Goal: Task Accomplishment & Management: Use online tool/utility

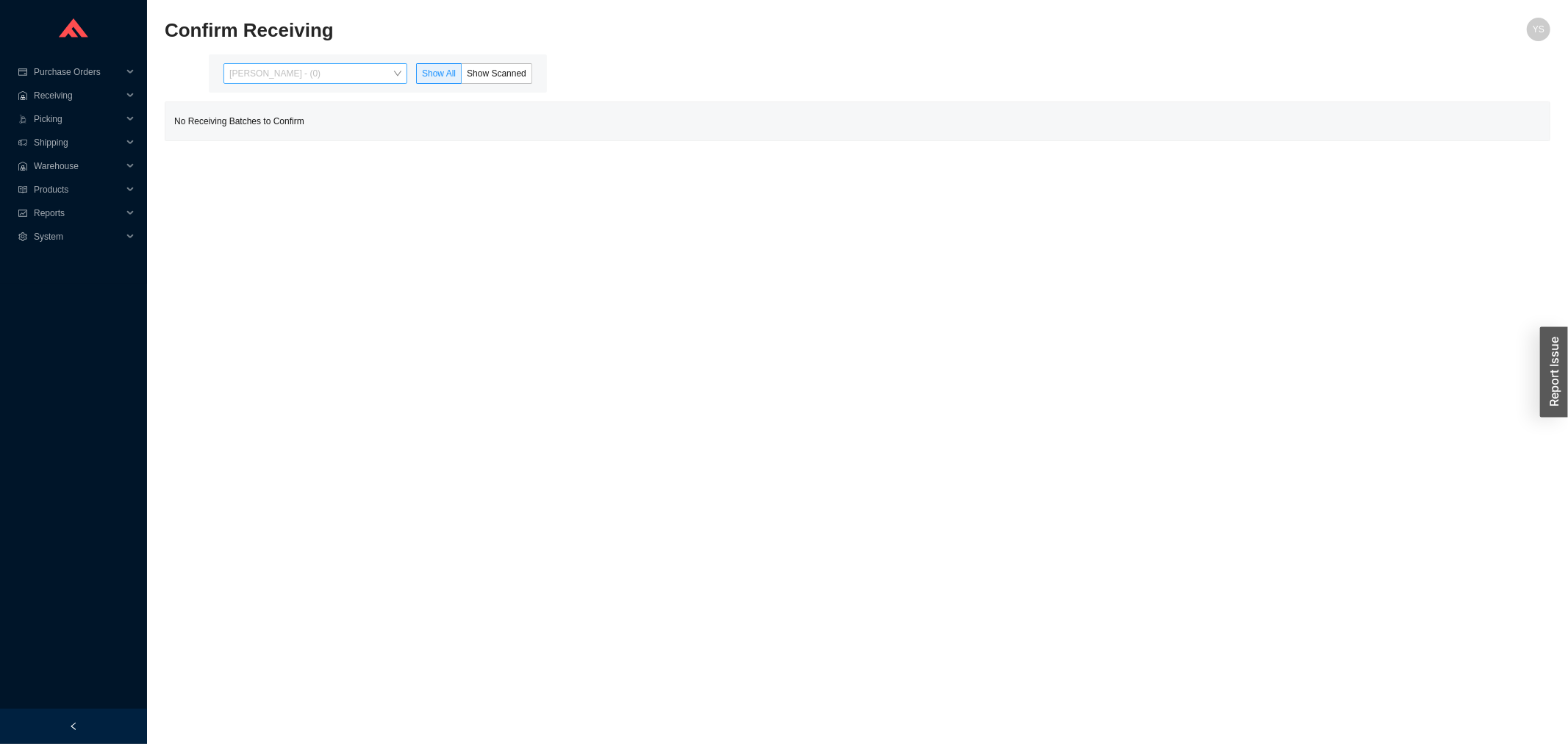
click at [309, 75] on span "[PERSON_NAME] - (0)" at bounding box center [314, 73] width 172 height 19
click at [314, 116] on div "[PERSON_NAME] - (99)" at bounding box center [316, 120] width 172 height 13
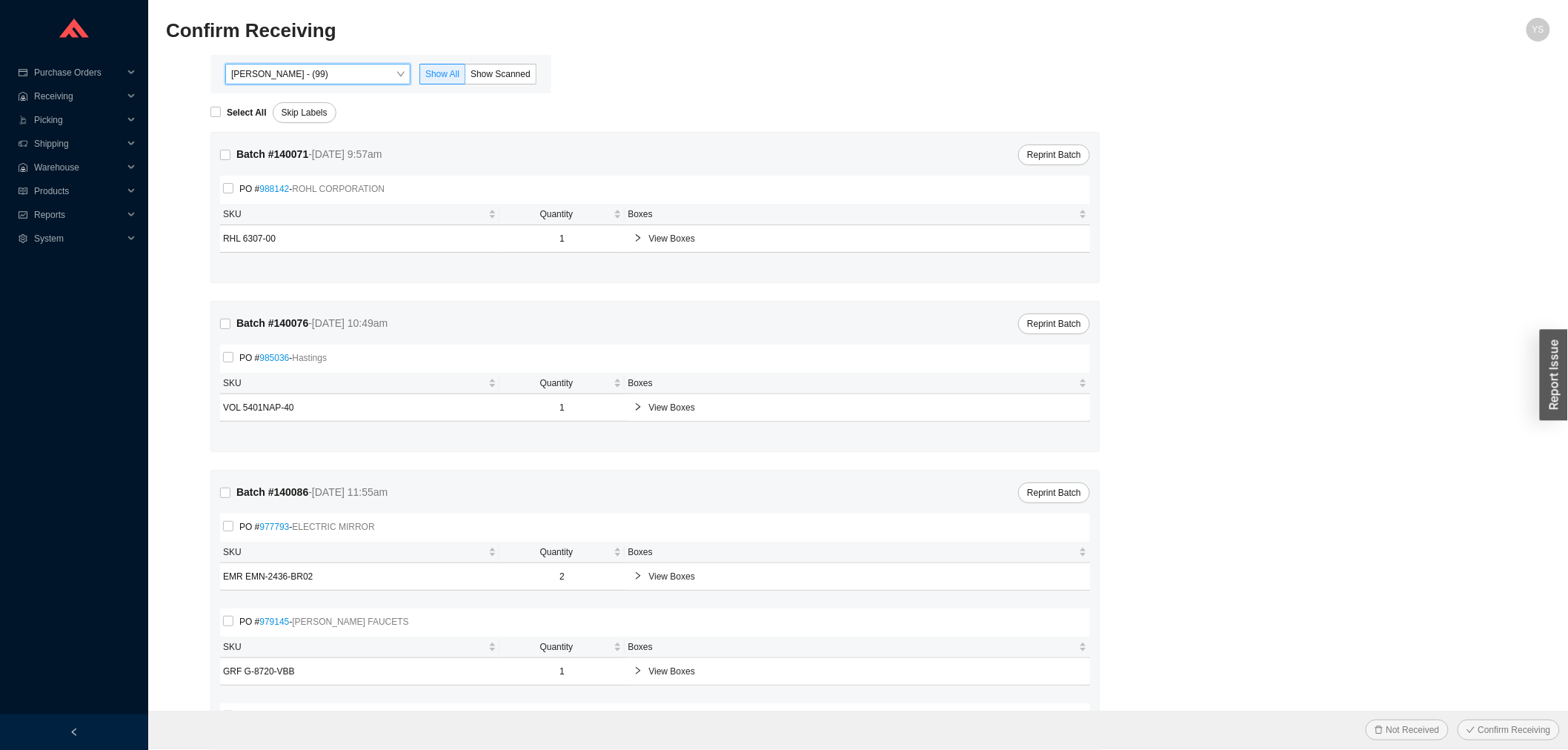
click at [524, 62] on div "Angel Negron - (99) Angel Negron - (99) Show All Show Scanned" at bounding box center [381, 74] width 341 height 38
click at [512, 71] on span "Show Scanned" at bounding box center [501, 74] width 60 height 10
click at [465, 77] on input "Show Scanned" at bounding box center [465, 77] width 0 height 0
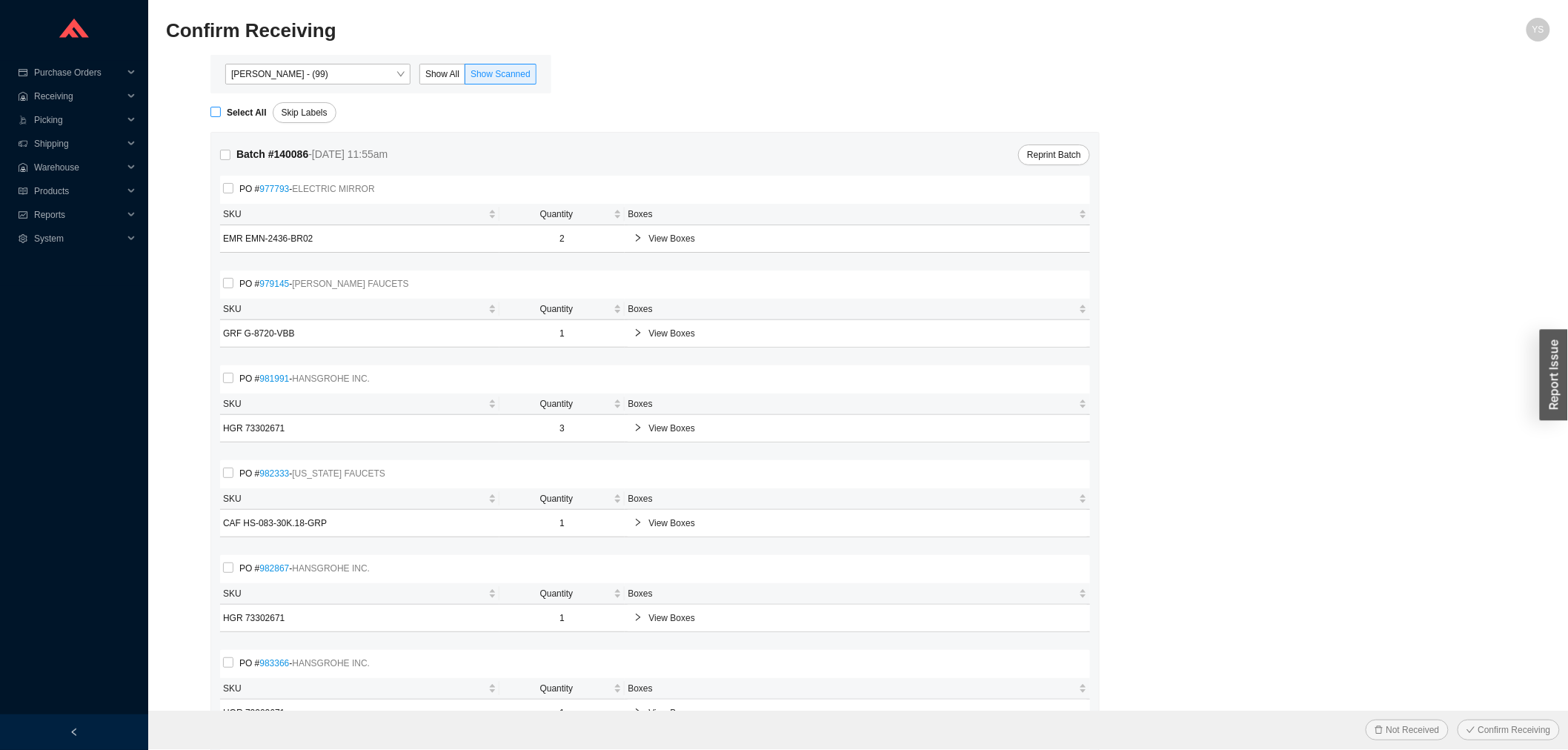
click at [241, 114] on strong "Select All" at bounding box center [247, 112] width 40 height 10
click at [221, 114] on input "Select All" at bounding box center [216, 112] width 10 height 10
checkbox input "true"
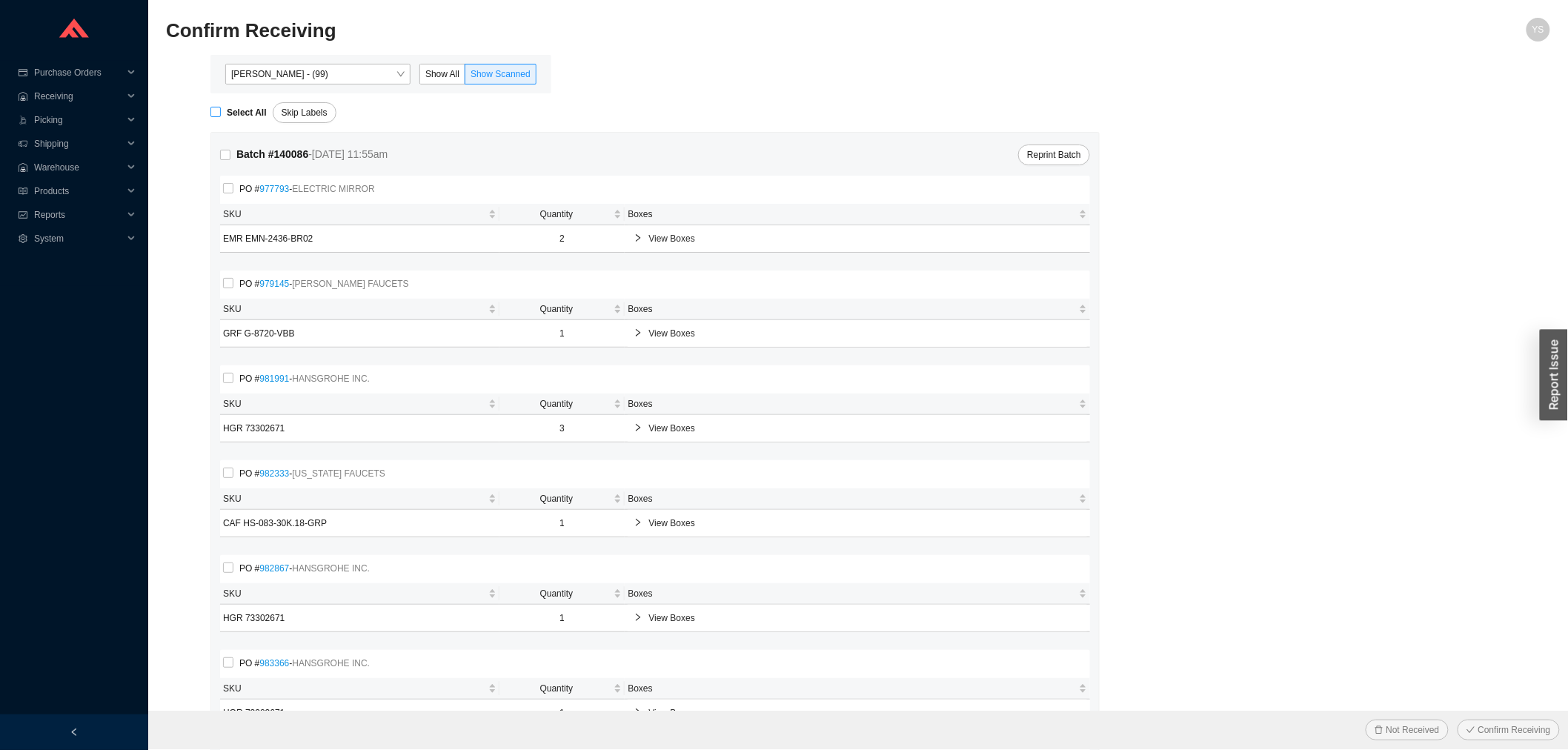
checkbox input "true"
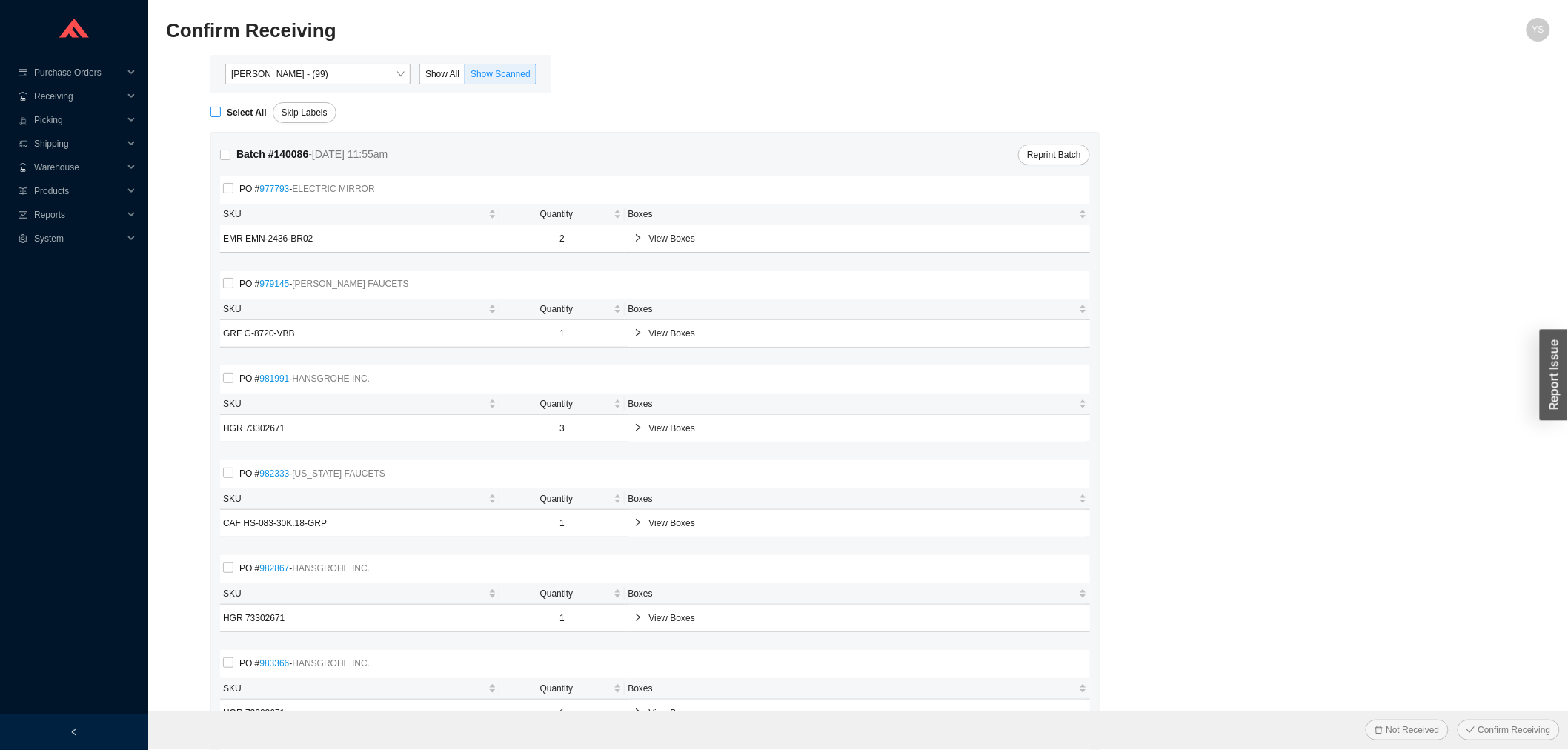
checkbox input "true"
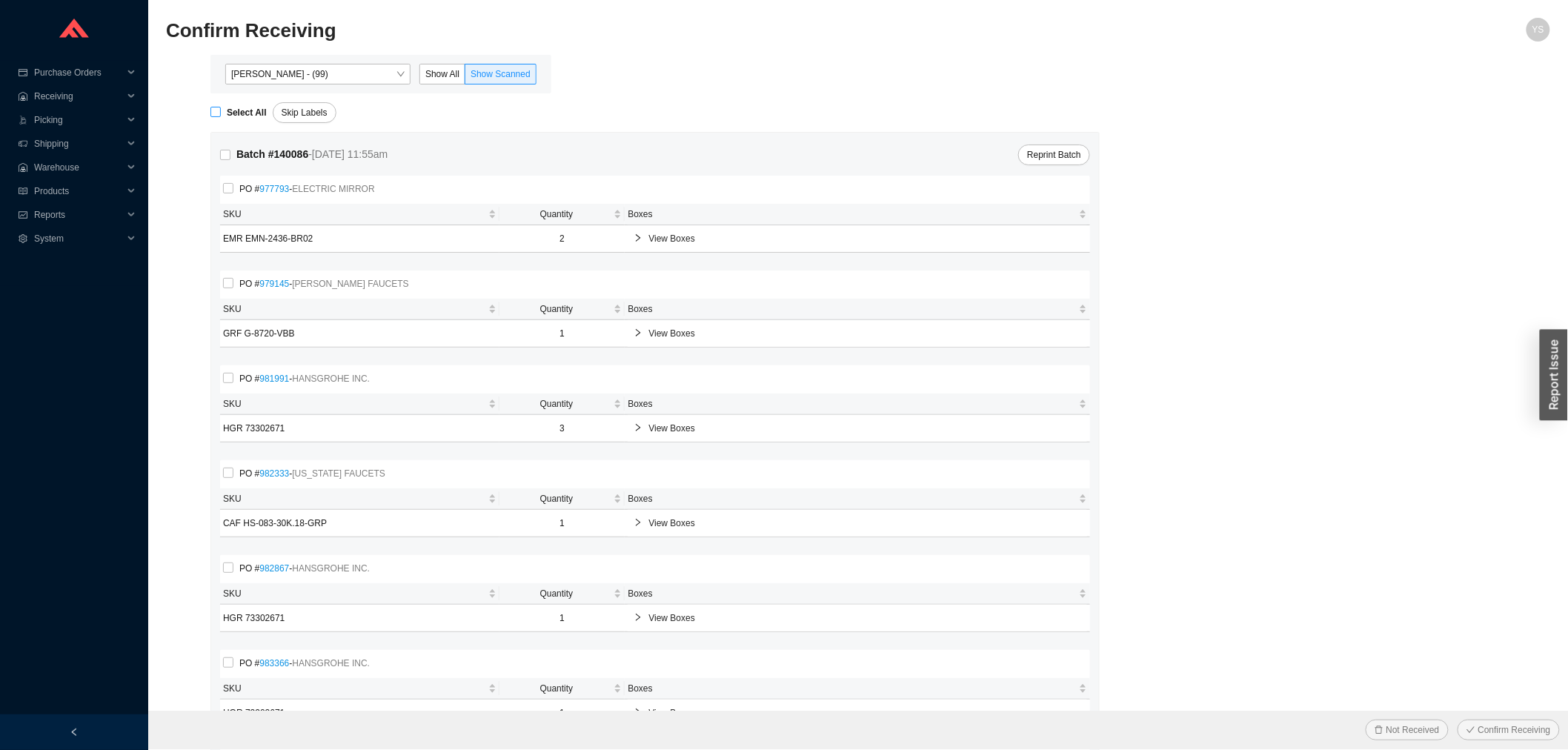
checkbox input "true"
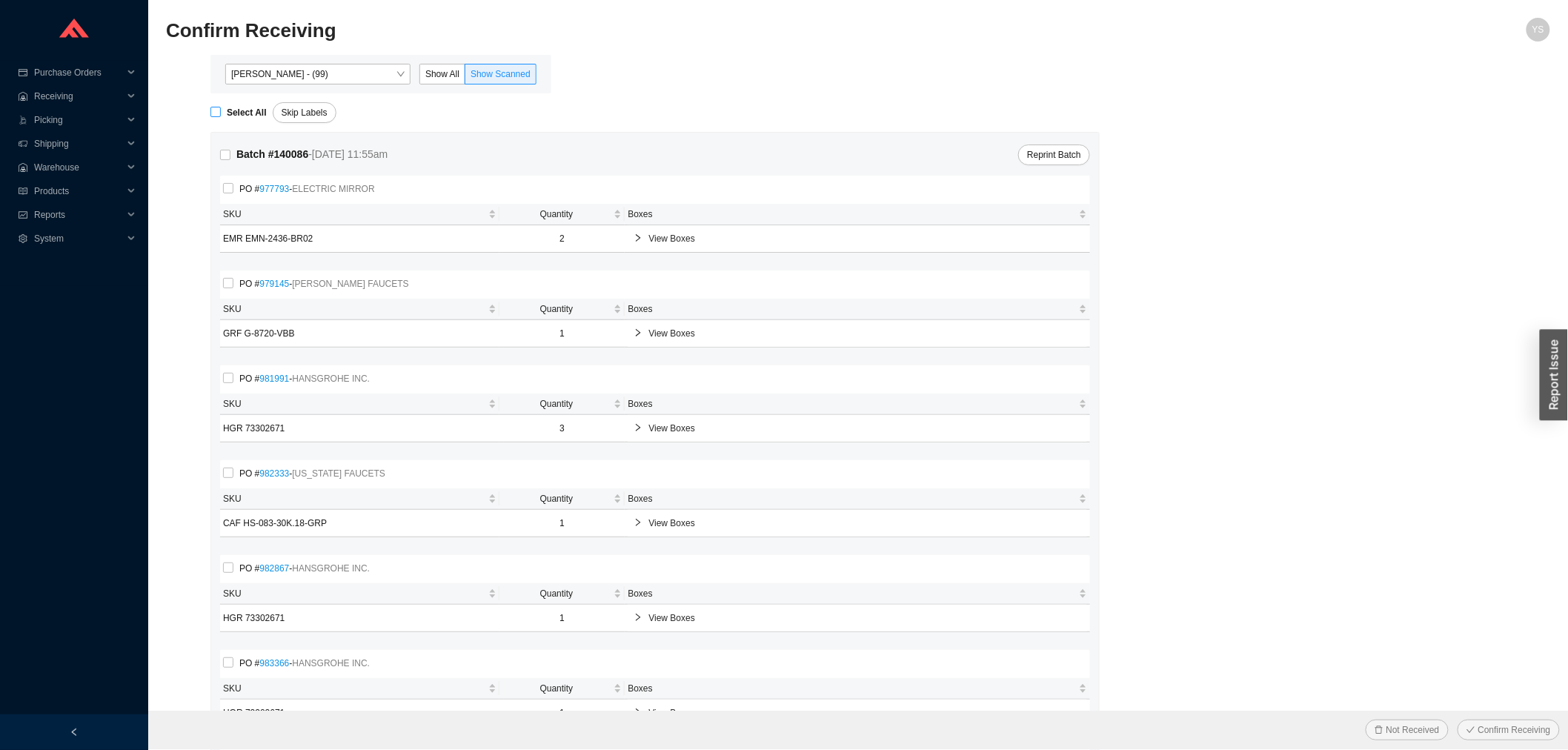
checkbox input "true"
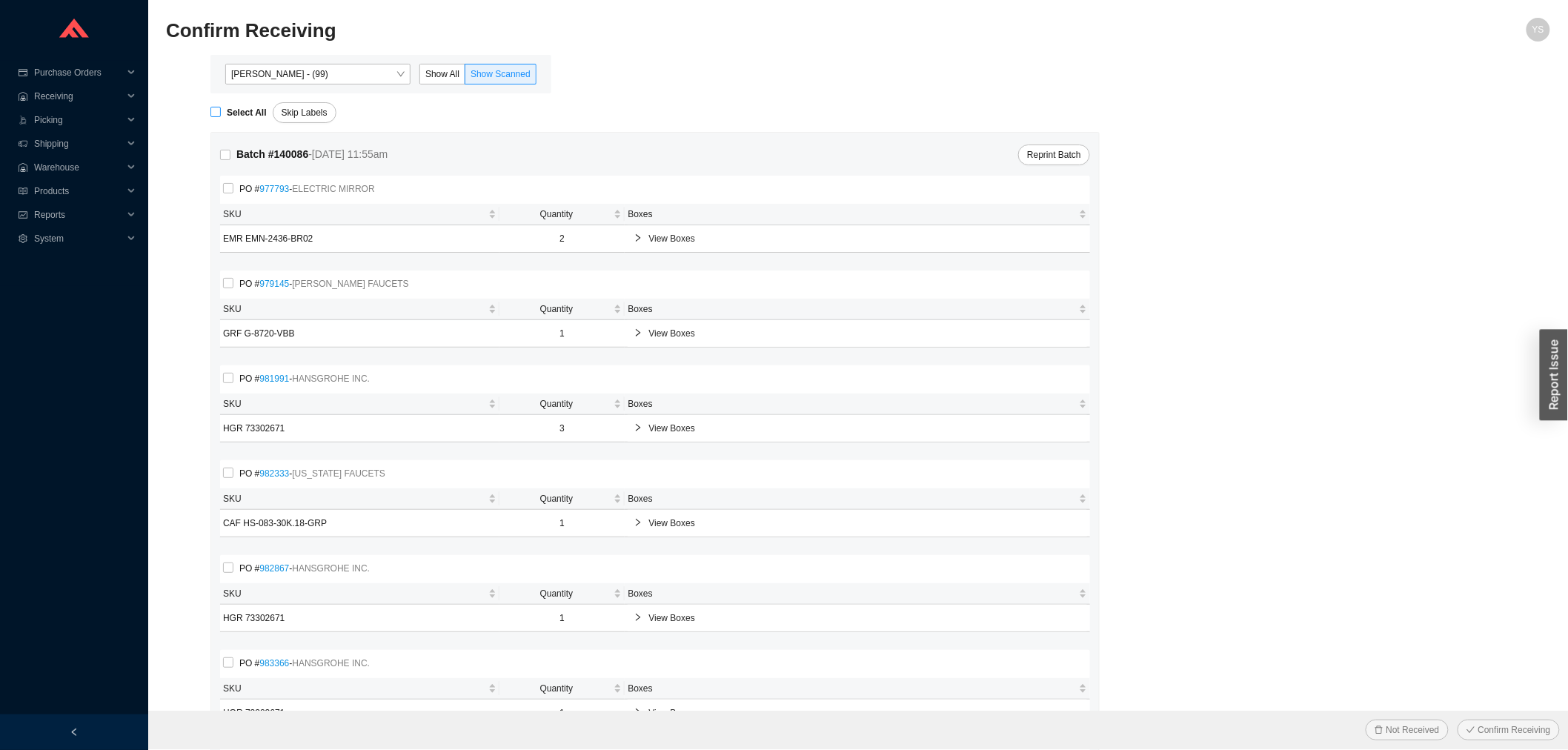
checkbox input "true"
click at [1508, 718] on div "Not Received Confirm Receiving" at bounding box center [858, 730] width 1420 height 38
click at [1495, 727] on span "Confirm Receiving" at bounding box center [1514, 730] width 73 height 15
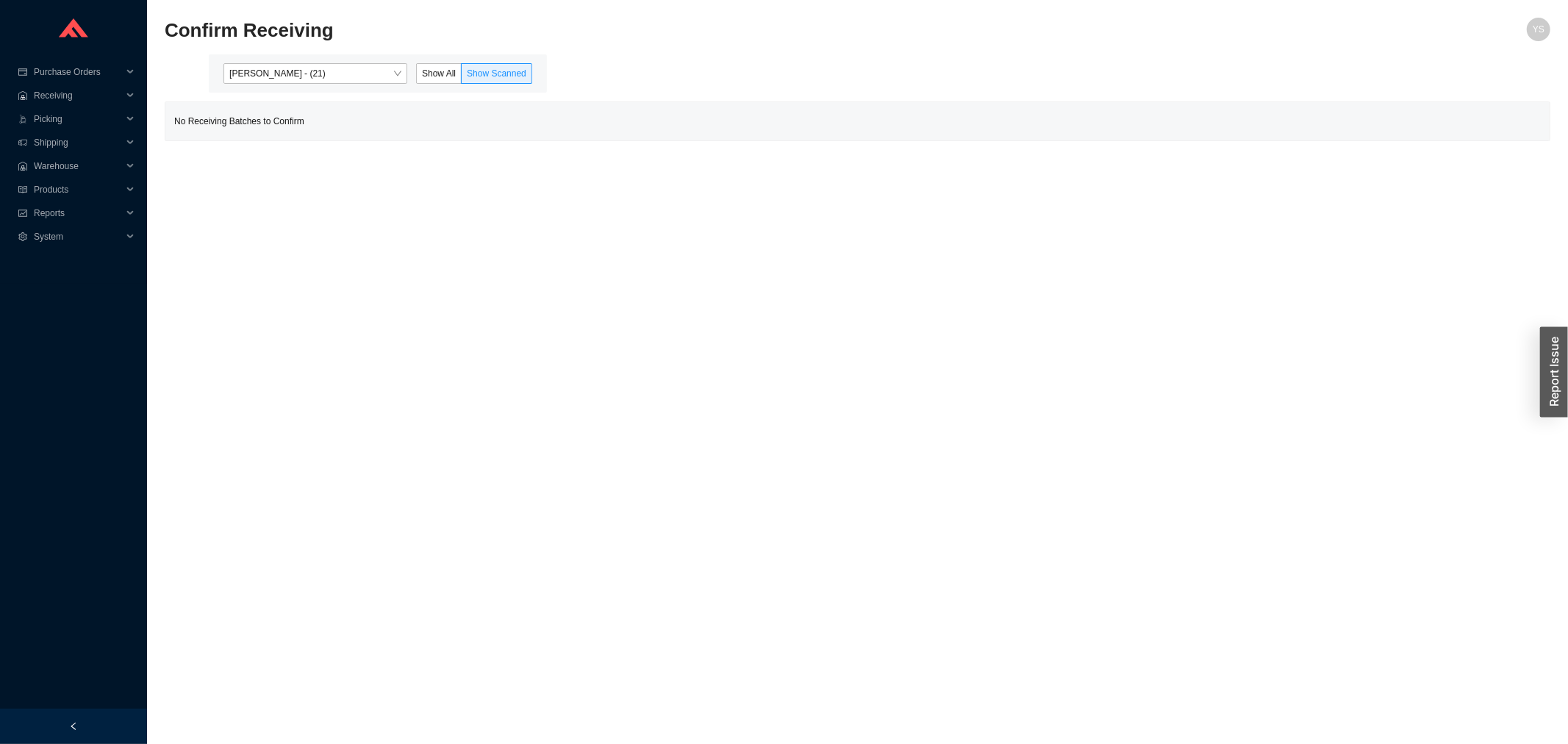
click at [457, 57] on div "Angel Negron - (21) Show All Show Scanned" at bounding box center [378, 74] width 338 height 38
click at [458, 71] on label "Show All" at bounding box center [438, 73] width 46 height 21
click at [416, 76] on input "Show All" at bounding box center [416, 76] width 0 height 0
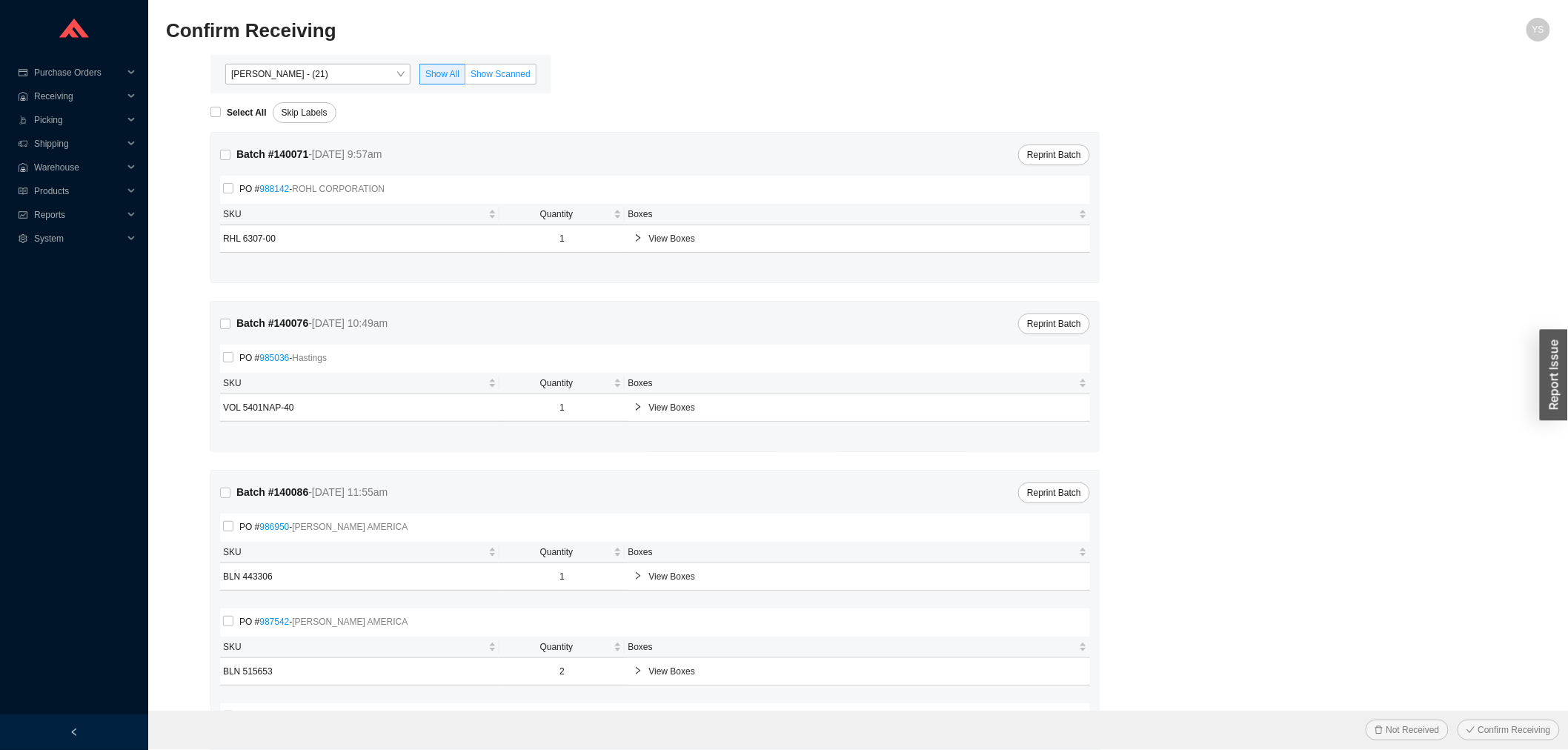
click at [471, 78] on label "Show Scanned" at bounding box center [500, 74] width 71 height 21
click at [465, 77] on input "Show Scanned" at bounding box center [465, 77] width 0 height 0
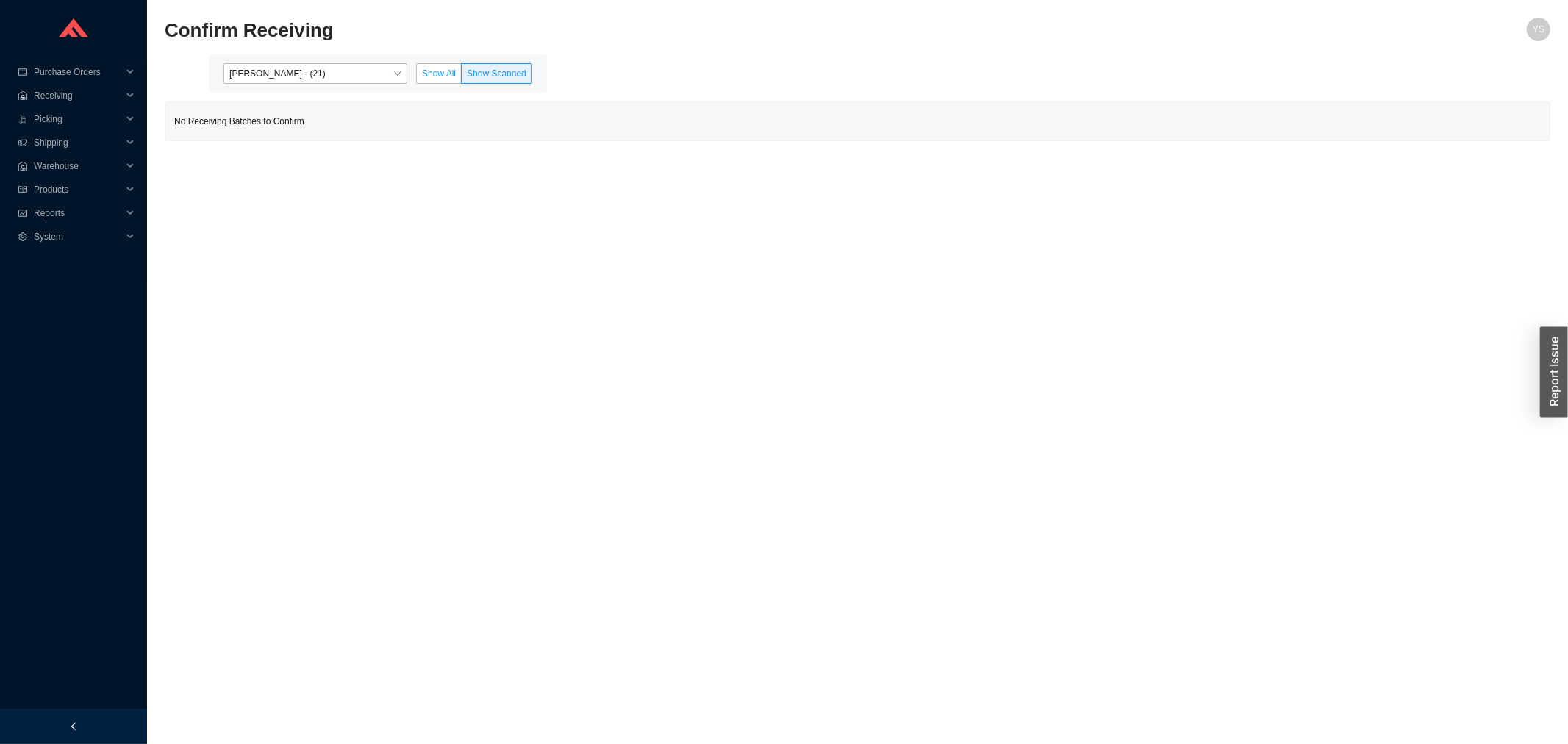
click at [441, 75] on span "Show All" at bounding box center [439, 73] width 34 height 10
click at [416, 76] on input "Show All" at bounding box center [416, 76] width 0 height 0
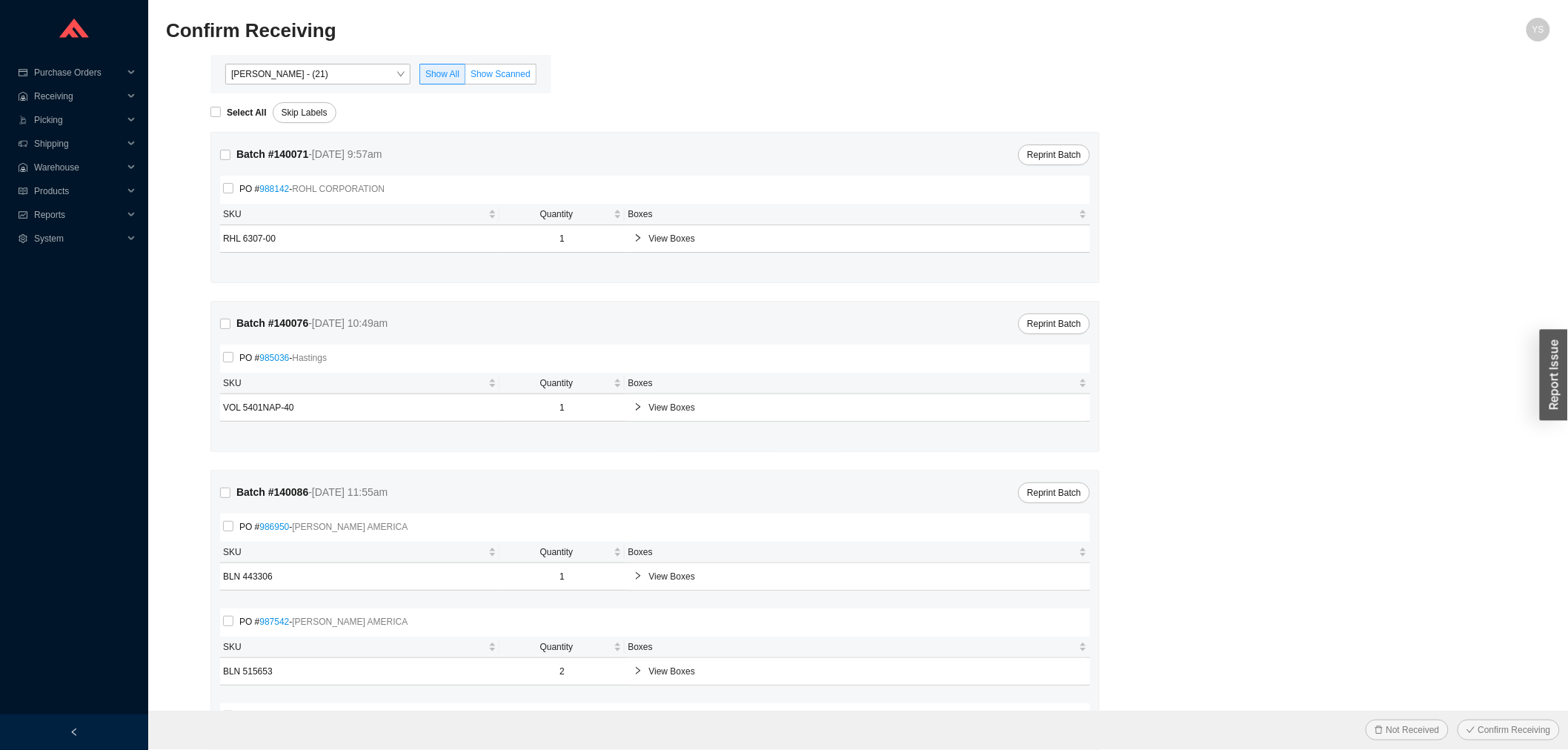
click at [487, 69] on span "Show Scanned" at bounding box center [501, 74] width 60 height 10
click at [465, 77] on input "Show Scanned" at bounding box center [465, 77] width 0 height 0
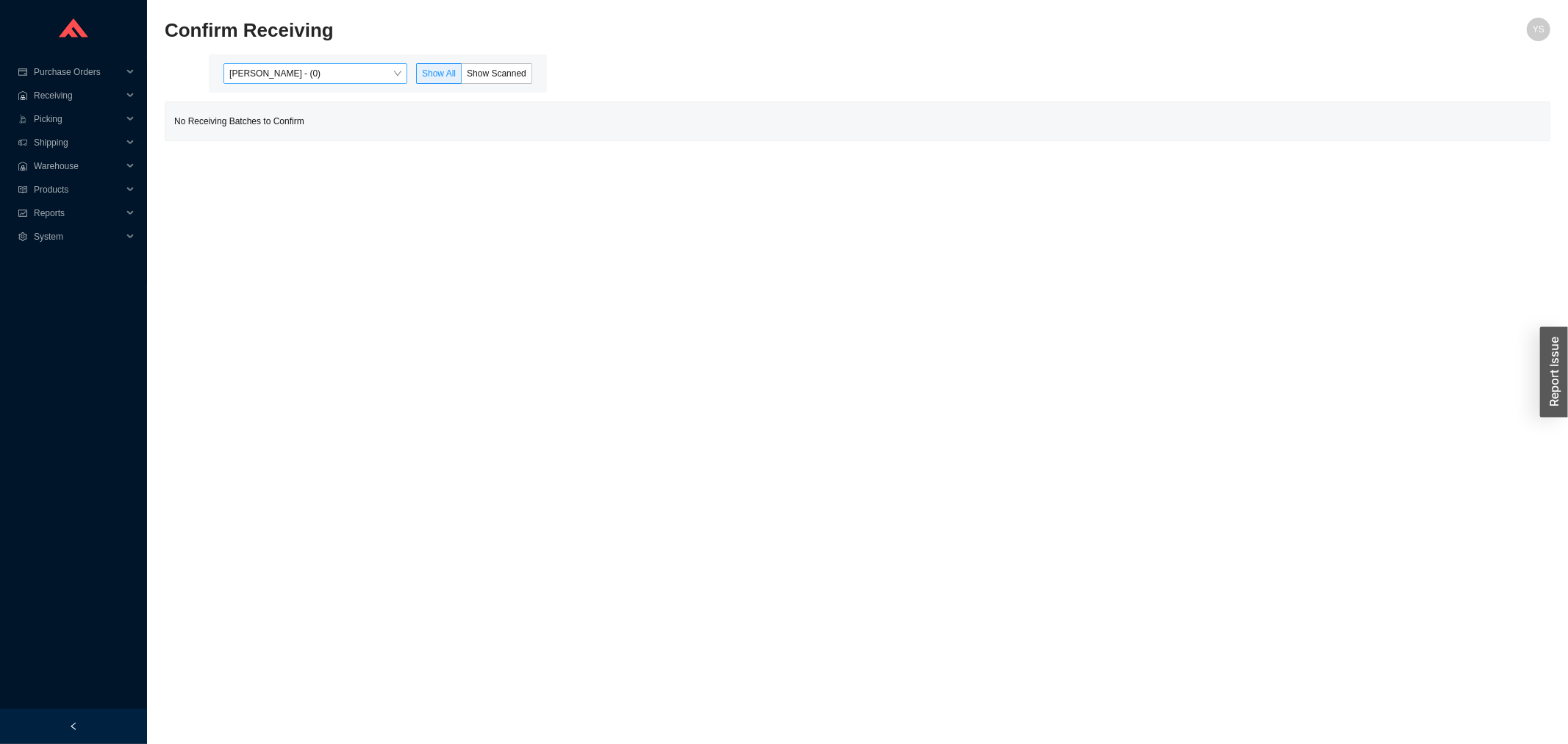
click at [299, 66] on span "[PERSON_NAME] - (0)" at bounding box center [314, 73] width 172 height 19
click at [311, 114] on div "[PERSON_NAME] - (21)" at bounding box center [316, 120] width 172 height 13
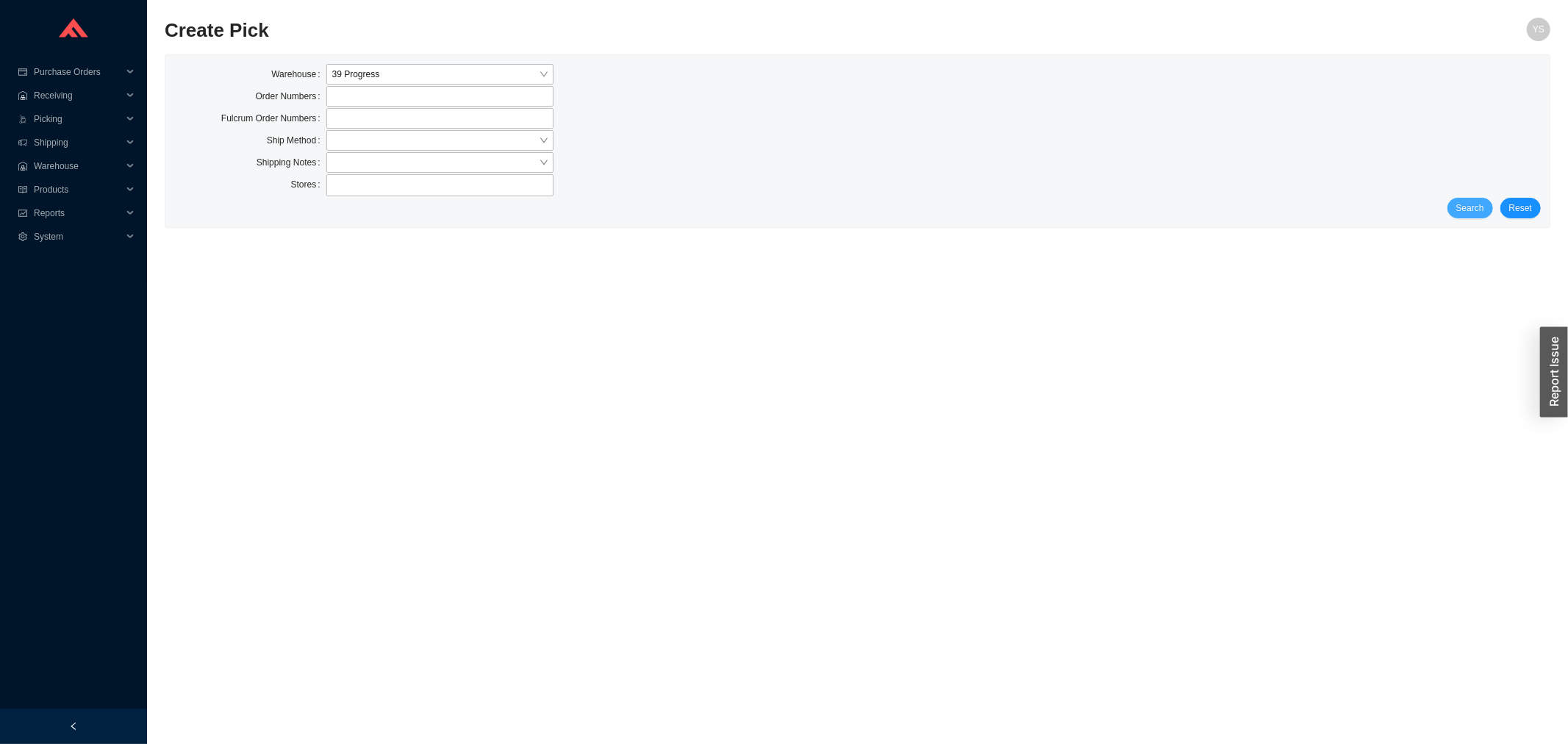
click at [1472, 204] on span "Search" at bounding box center [1470, 208] width 28 height 15
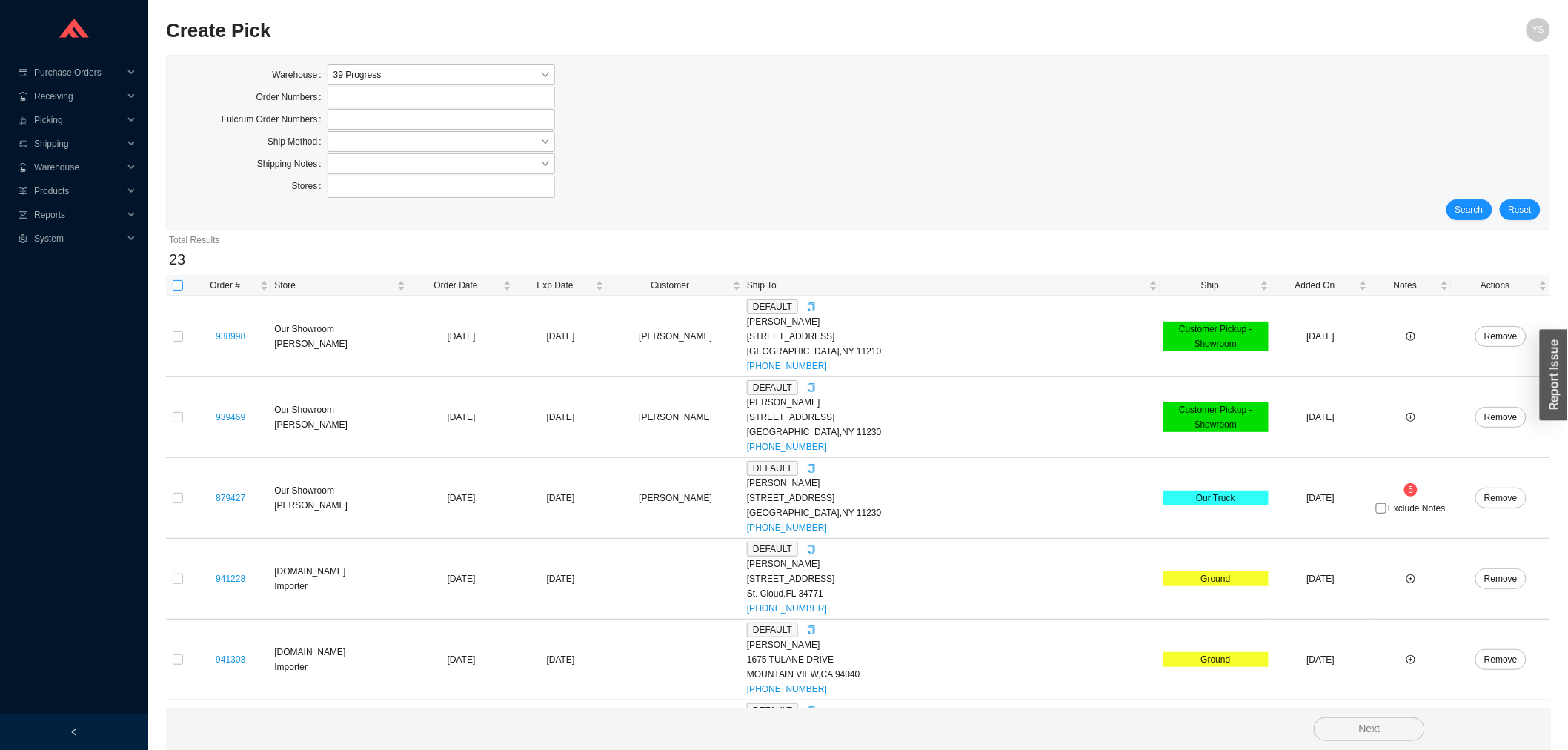
click at [176, 283] on input "checkbox" at bounding box center [177, 285] width 10 height 10
checkbox input "true"
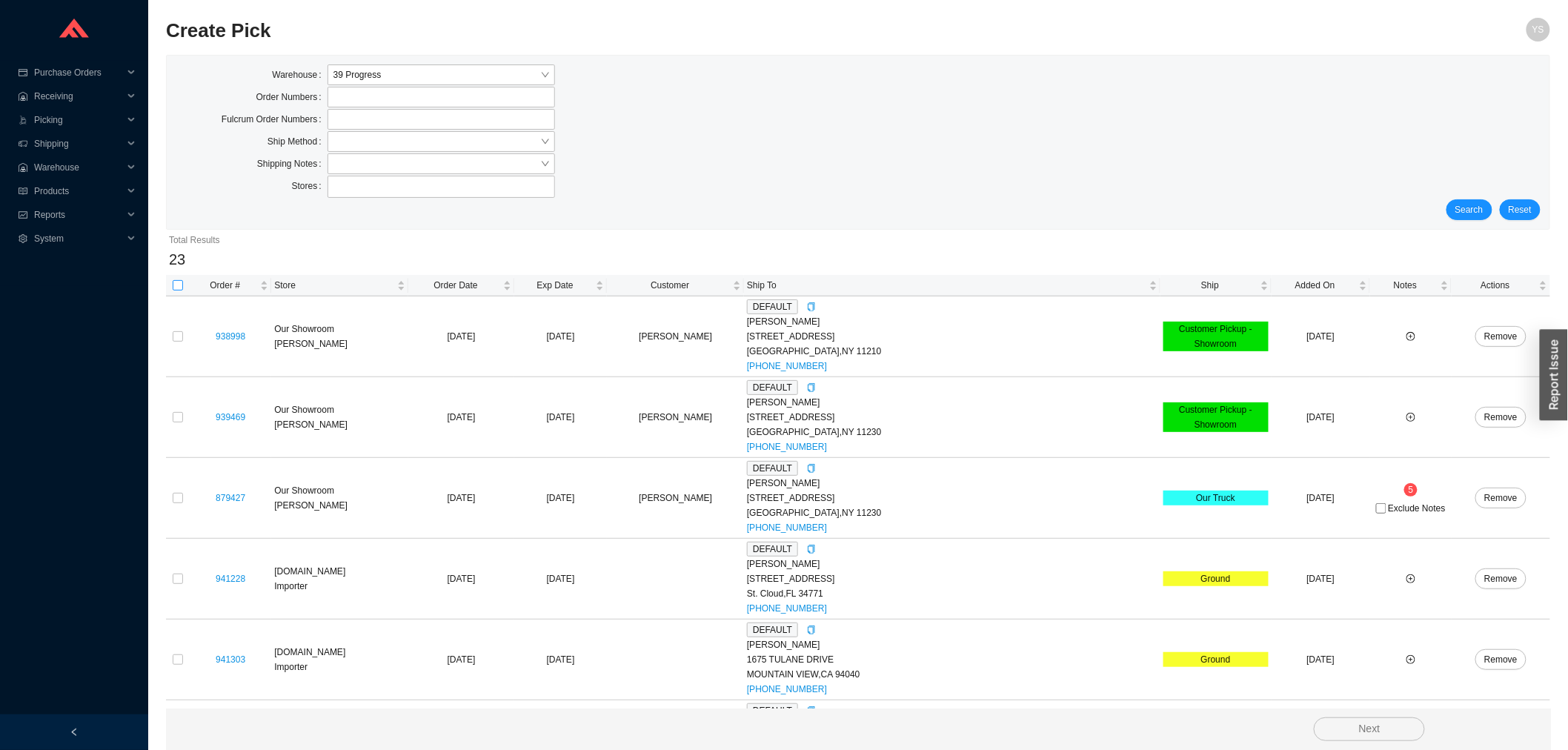
checkbox input "true"
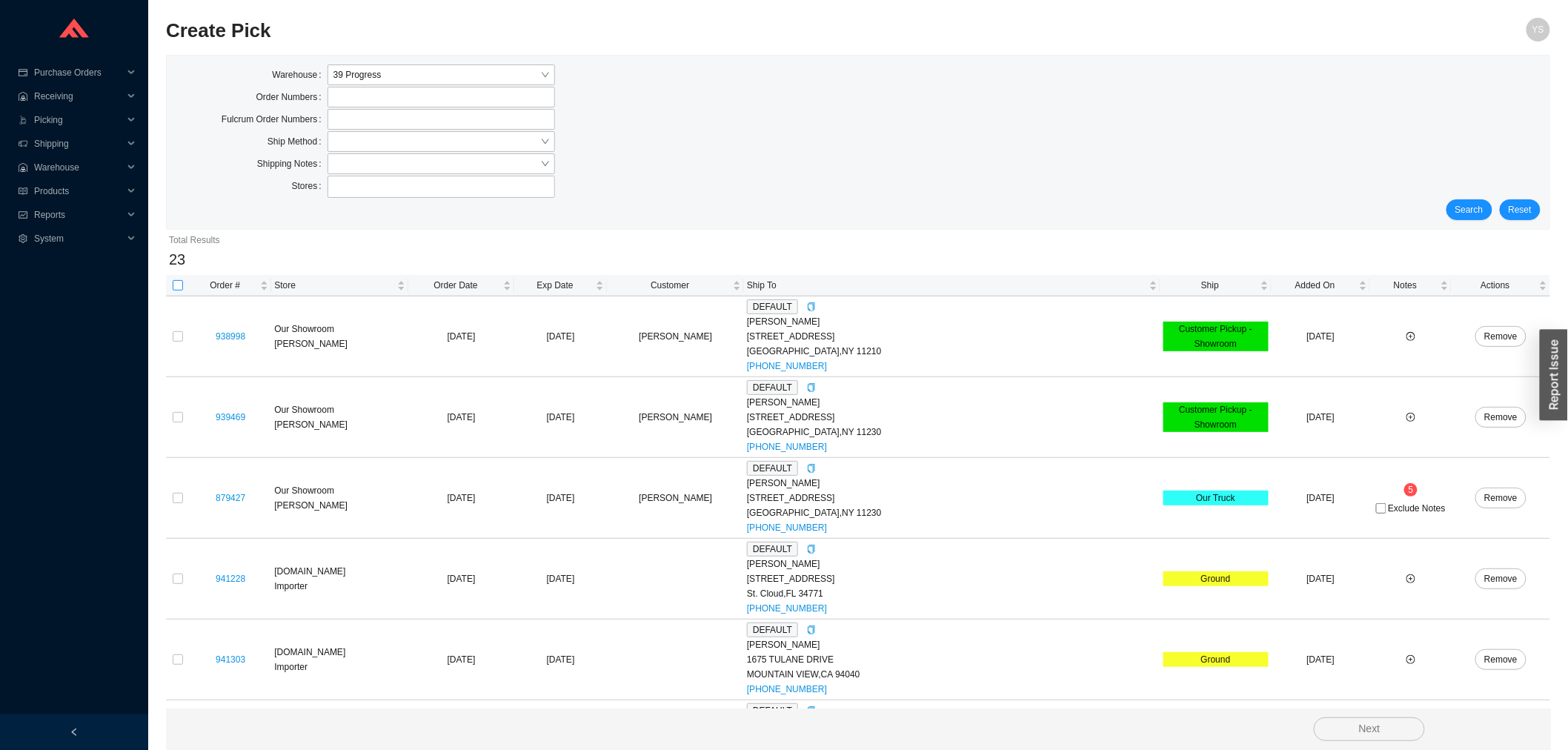
checkbox input "true"
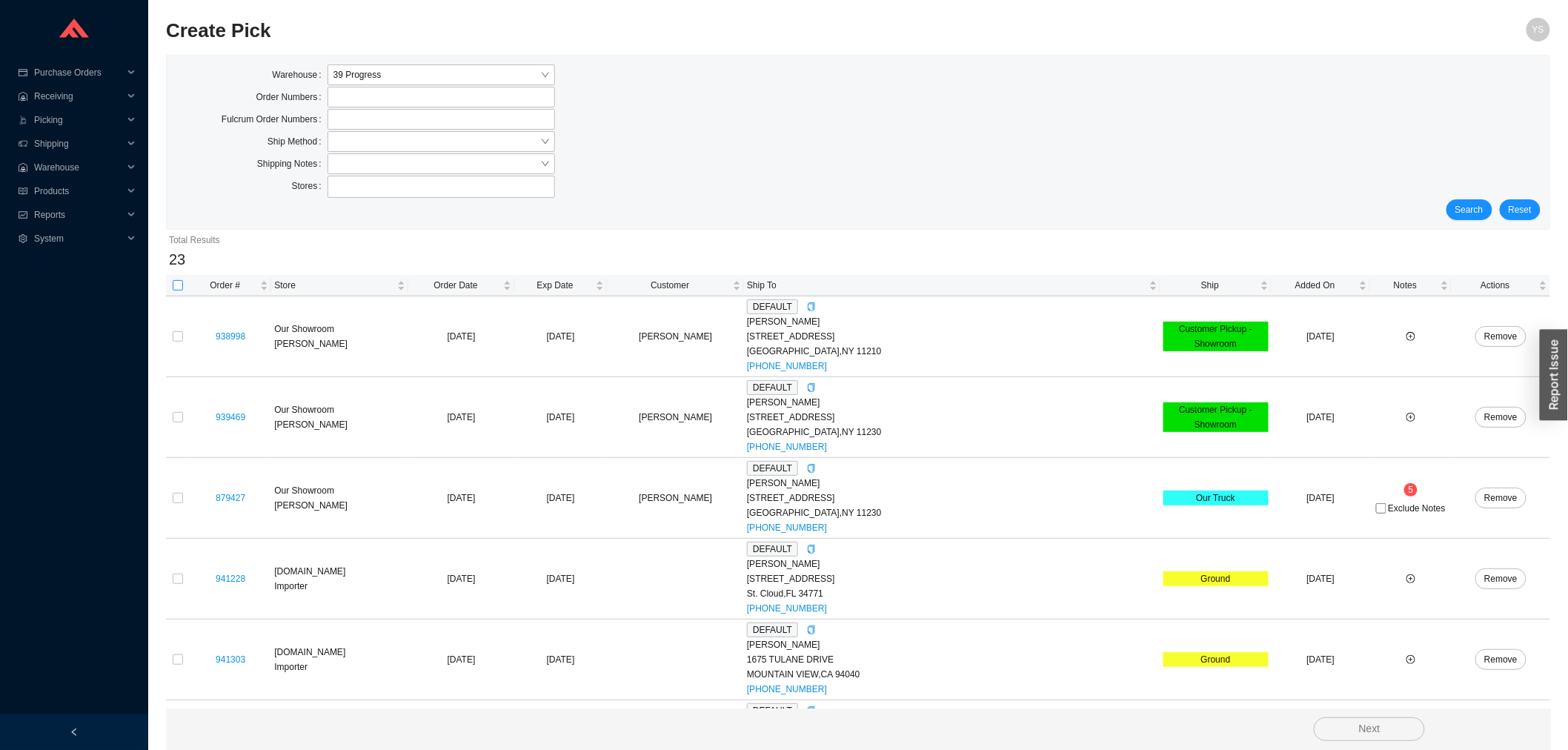
checkbox input "true"
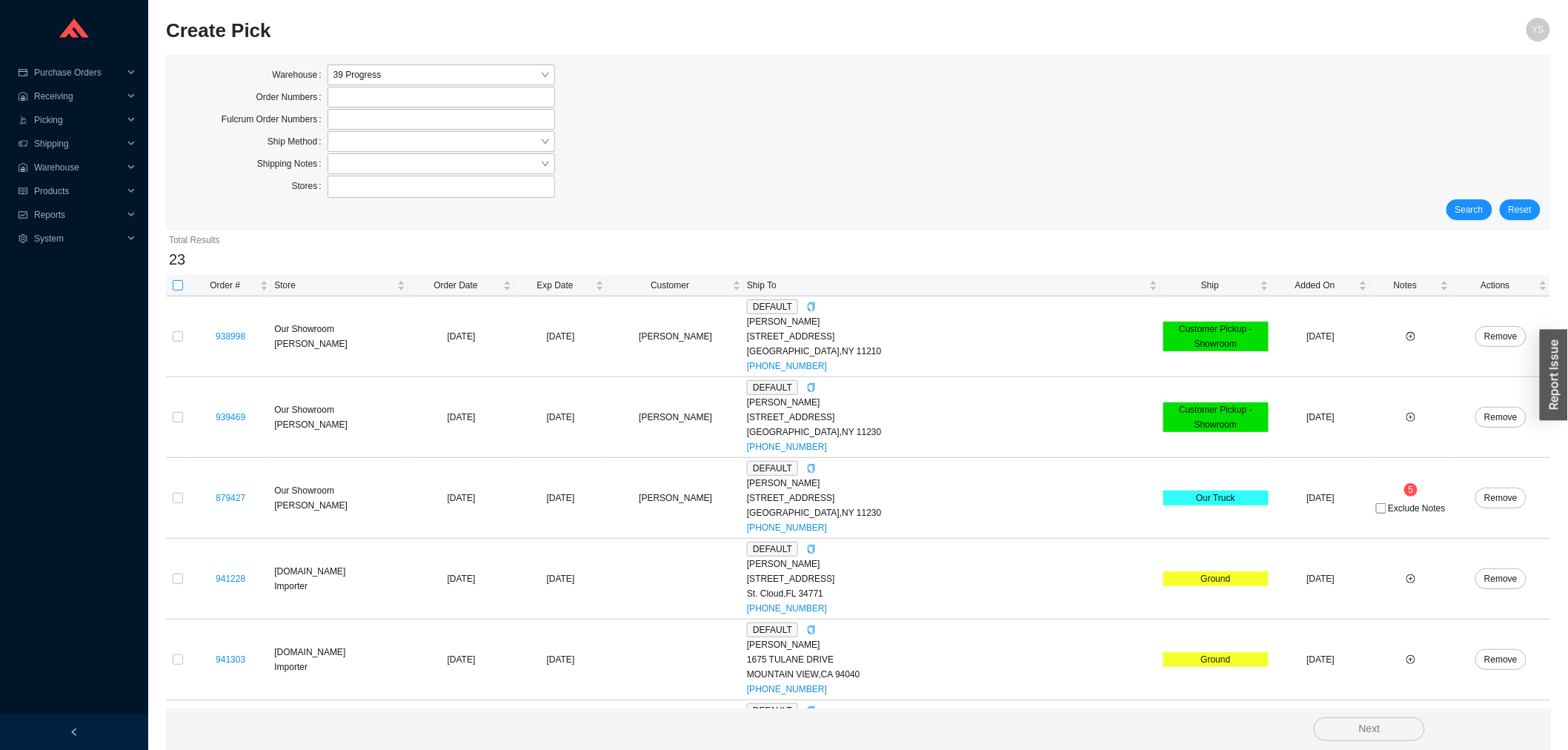
checkbox input "true"
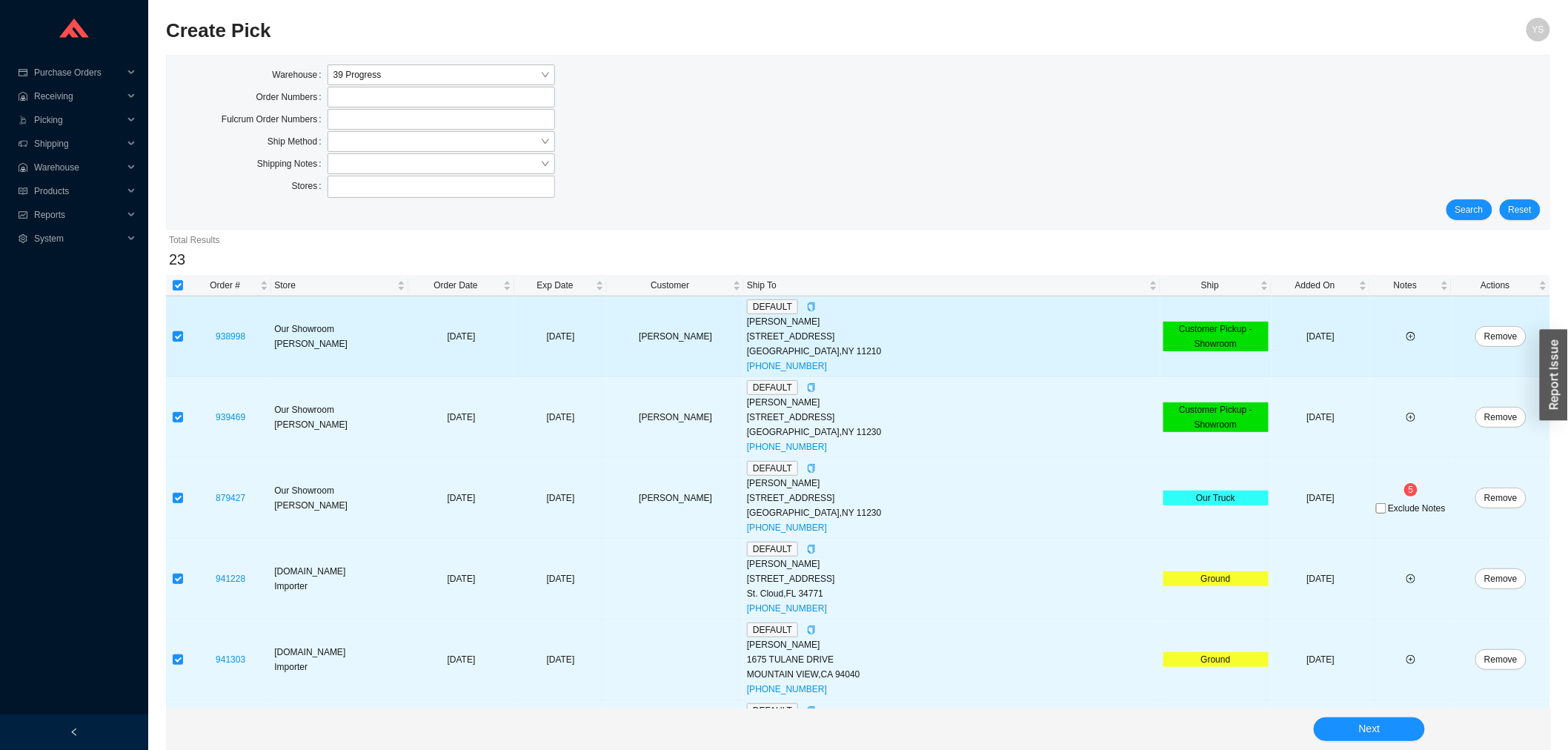
click at [178, 330] on label at bounding box center [177, 336] width 10 height 15
click at [178, 331] on input "checkbox" at bounding box center [177, 336] width 10 height 10
checkbox input "false"
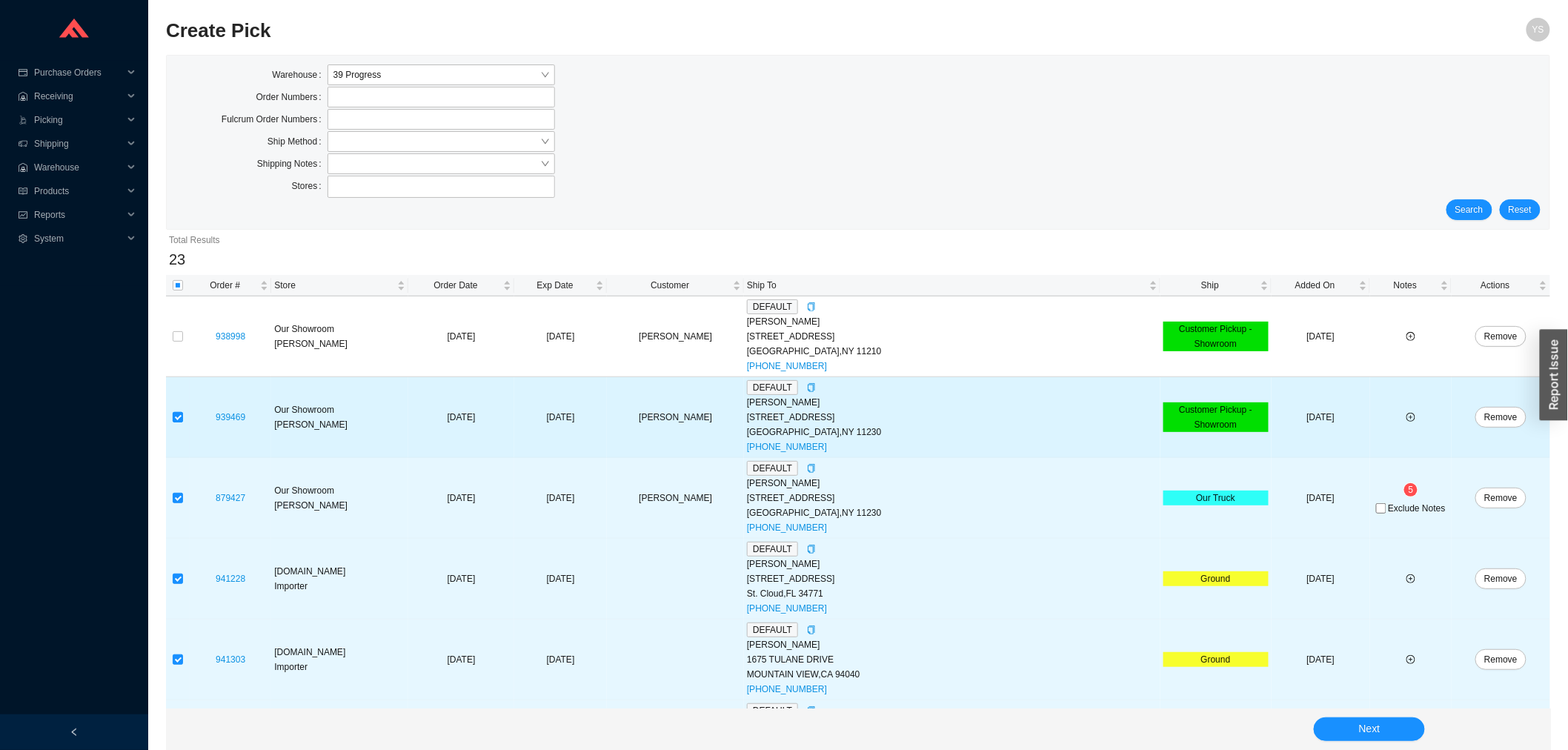
click at [181, 420] on label at bounding box center [177, 417] width 10 height 15
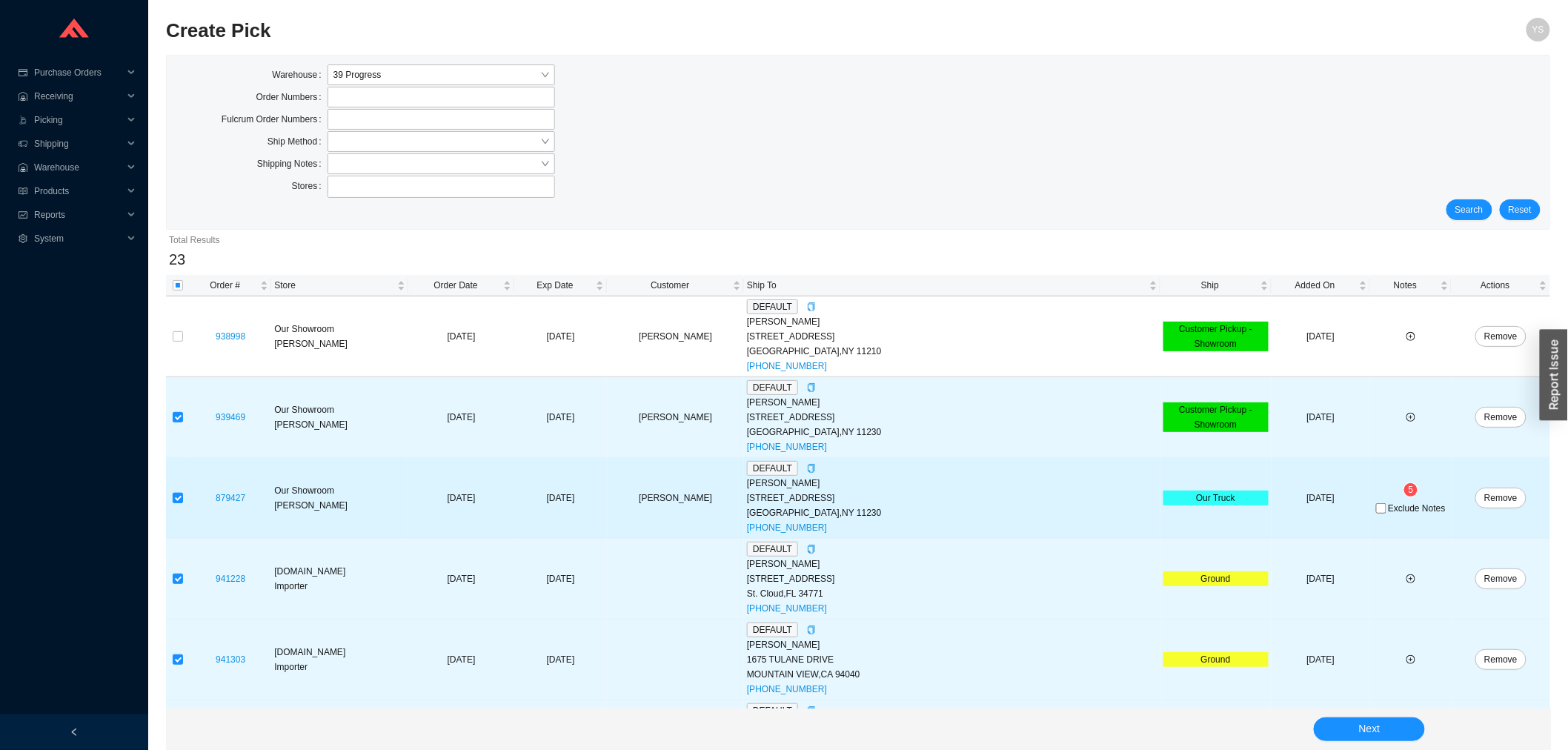
click at [178, 494] on input "checkbox" at bounding box center [177, 497] width 10 height 10
checkbox input "false"
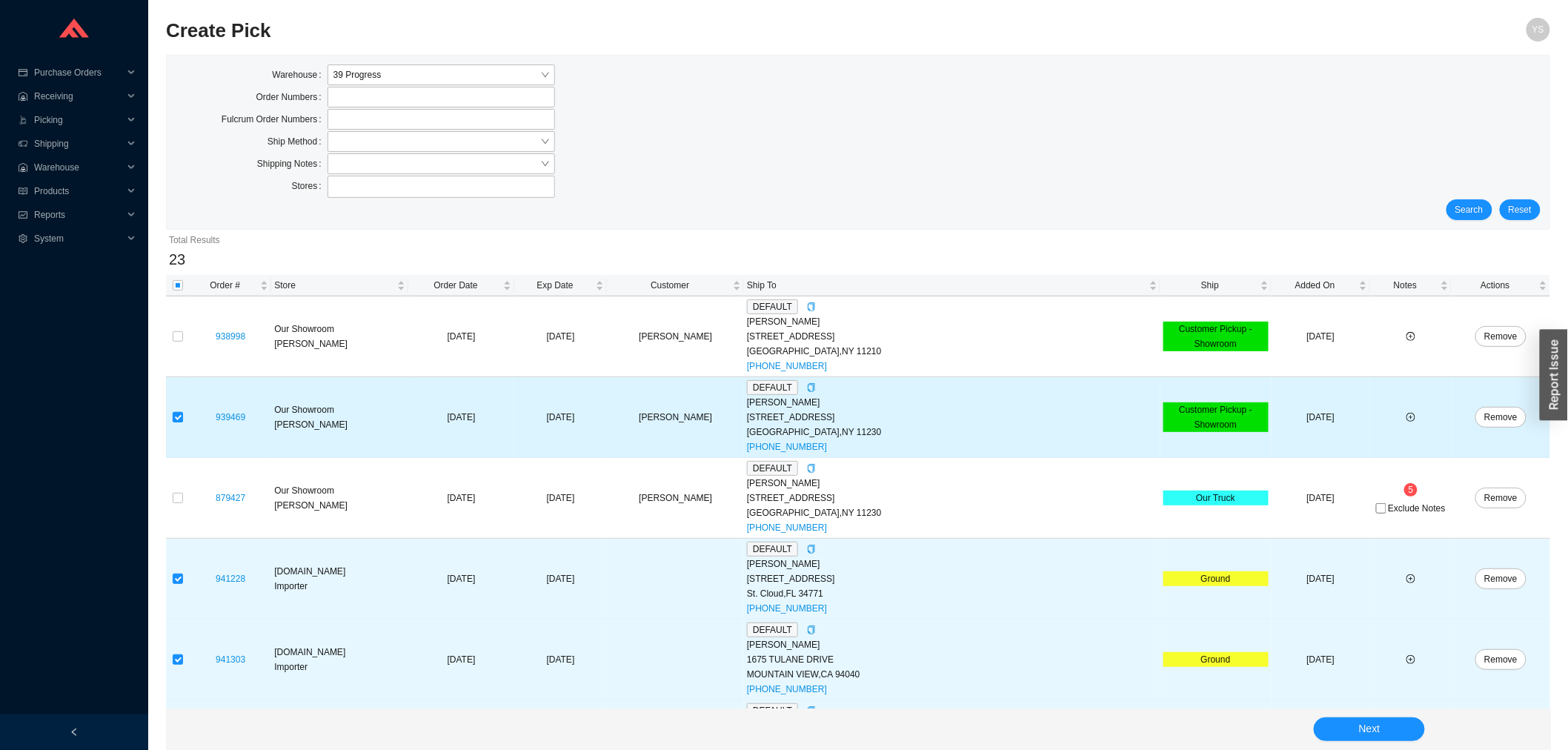
click at [176, 417] on input "checkbox" at bounding box center [177, 417] width 10 height 10
checkbox input "false"
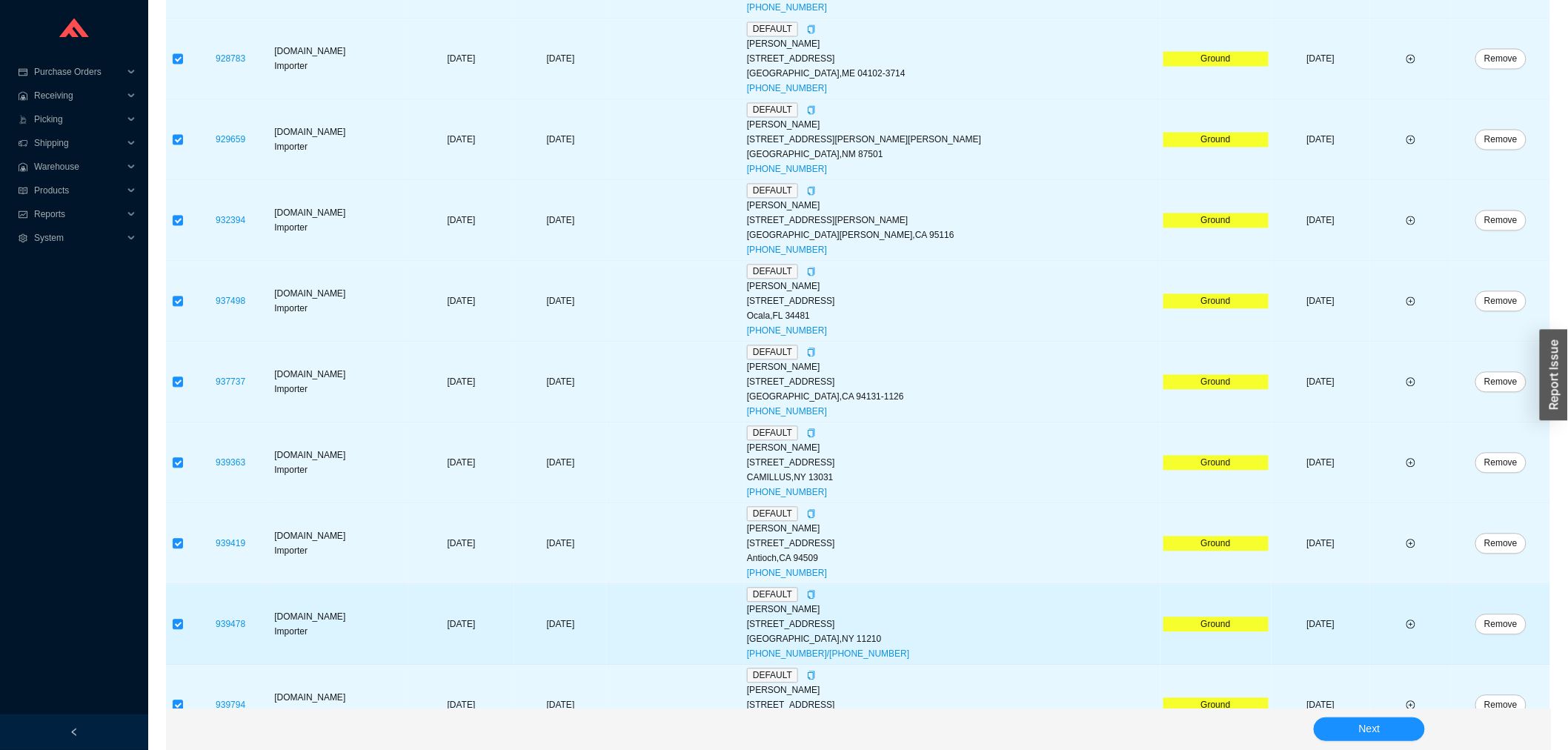
scroll to position [1450, 0]
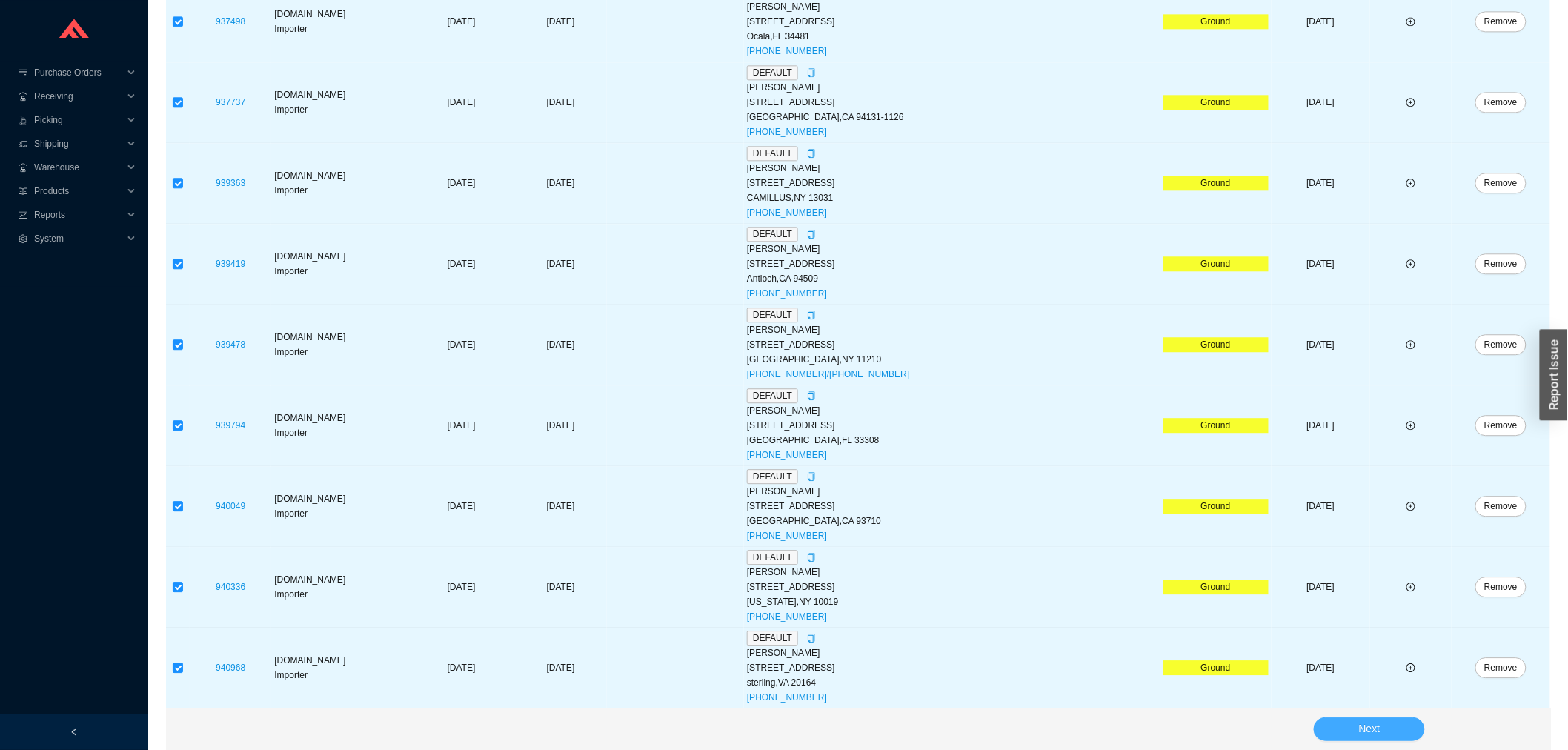
click at [1359, 727] on span "Next" at bounding box center [1370, 728] width 22 height 17
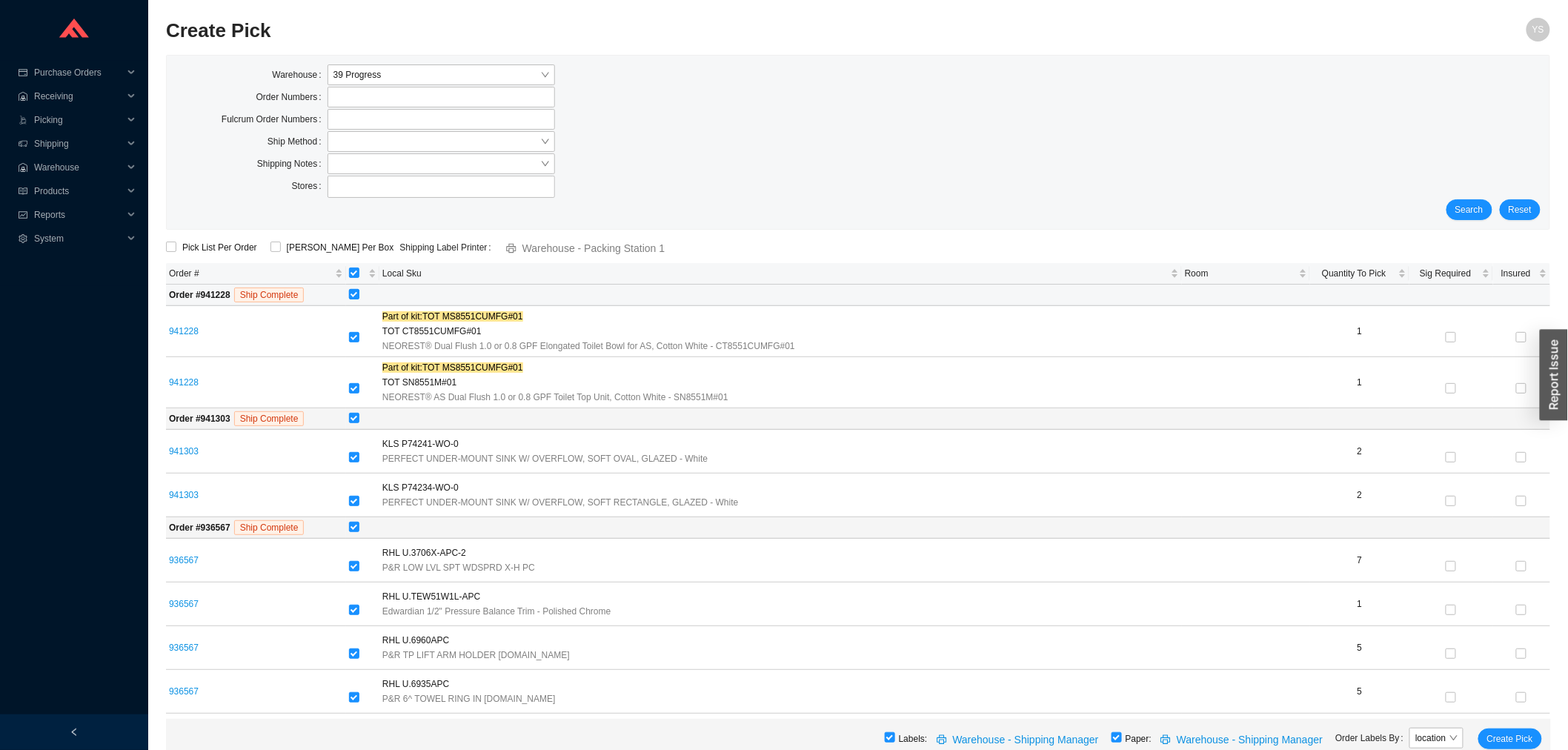
click at [360, 296] on input "checkbox" at bounding box center [354, 294] width 10 height 10
checkbox input "false"
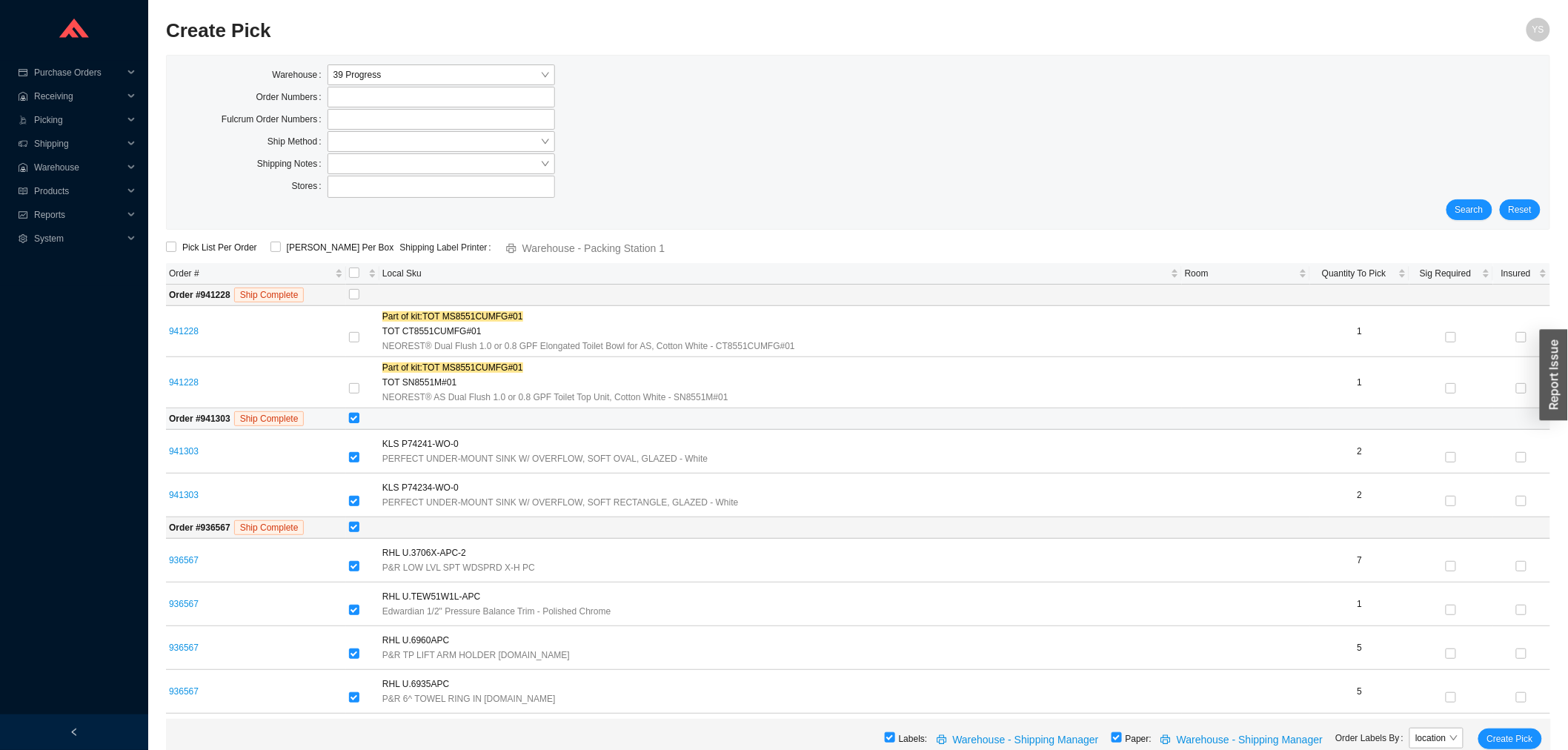
click at [360, 419] on input "checkbox" at bounding box center [354, 418] width 10 height 10
checkbox input "false"
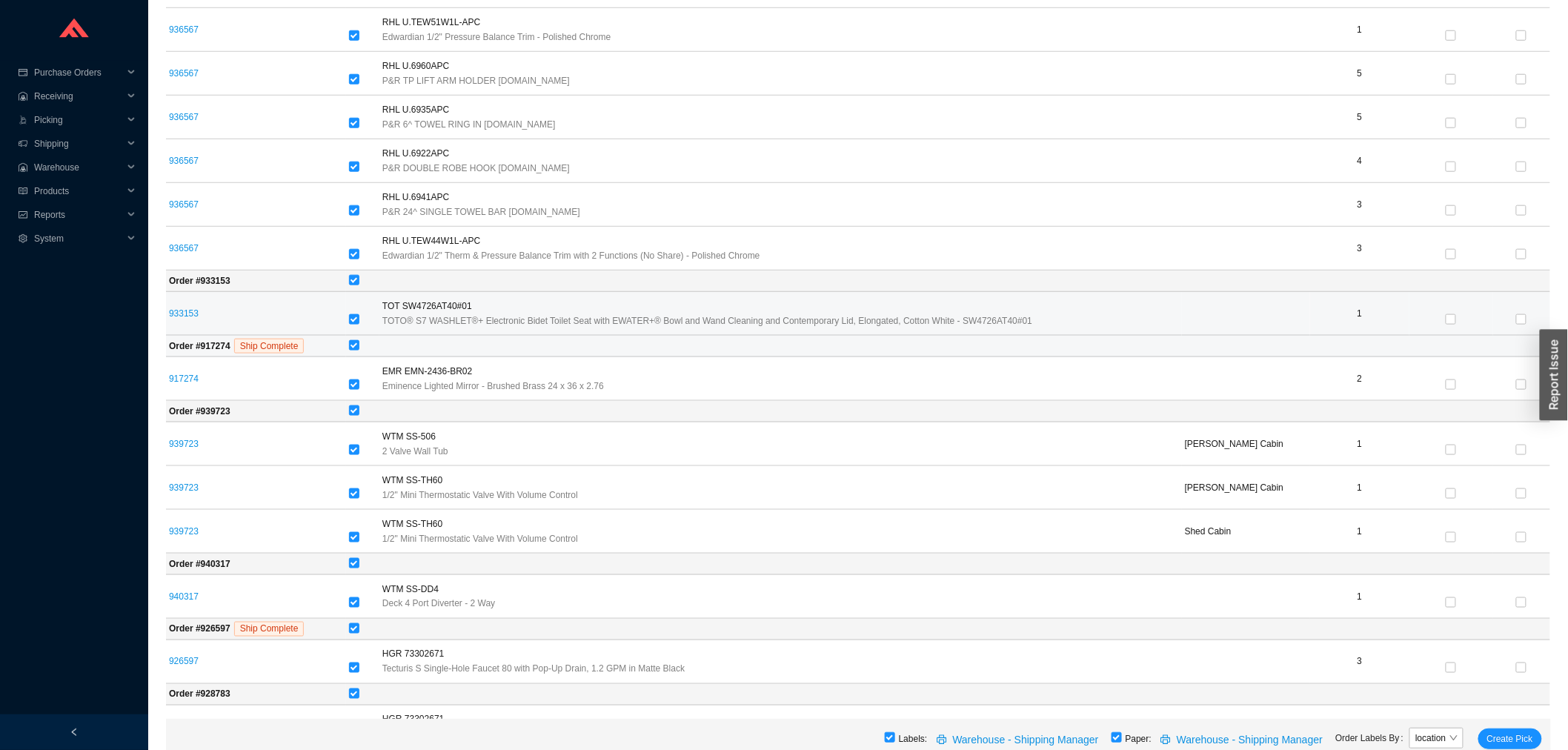
scroll to position [575, 0]
click at [360, 319] on input "checkbox" at bounding box center [354, 318] width 10 height 10
checkbox input "false"
click at [360, 343] on input "checkbox" at bounding box center [354, 344] width 10 height 10
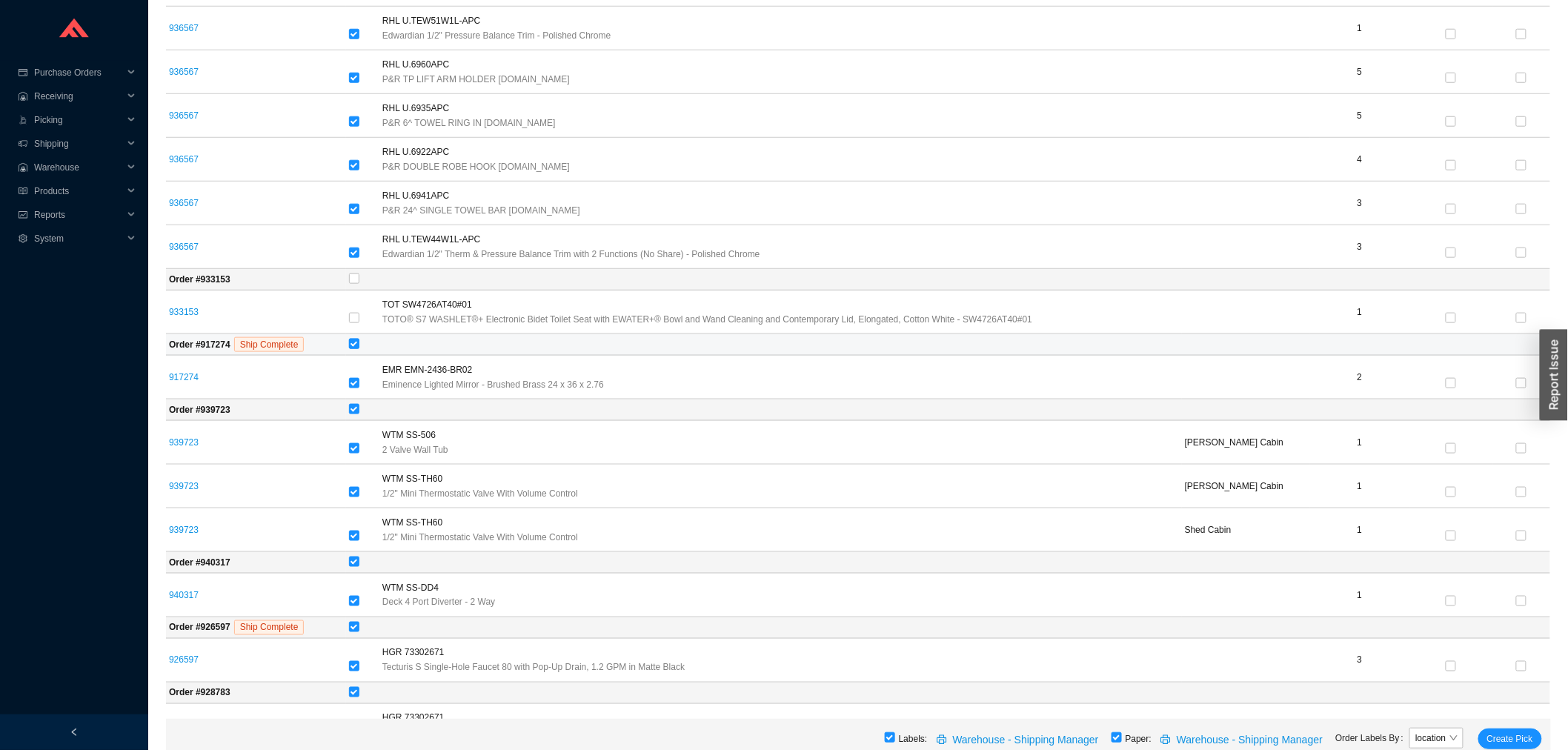
checkbox input "false"
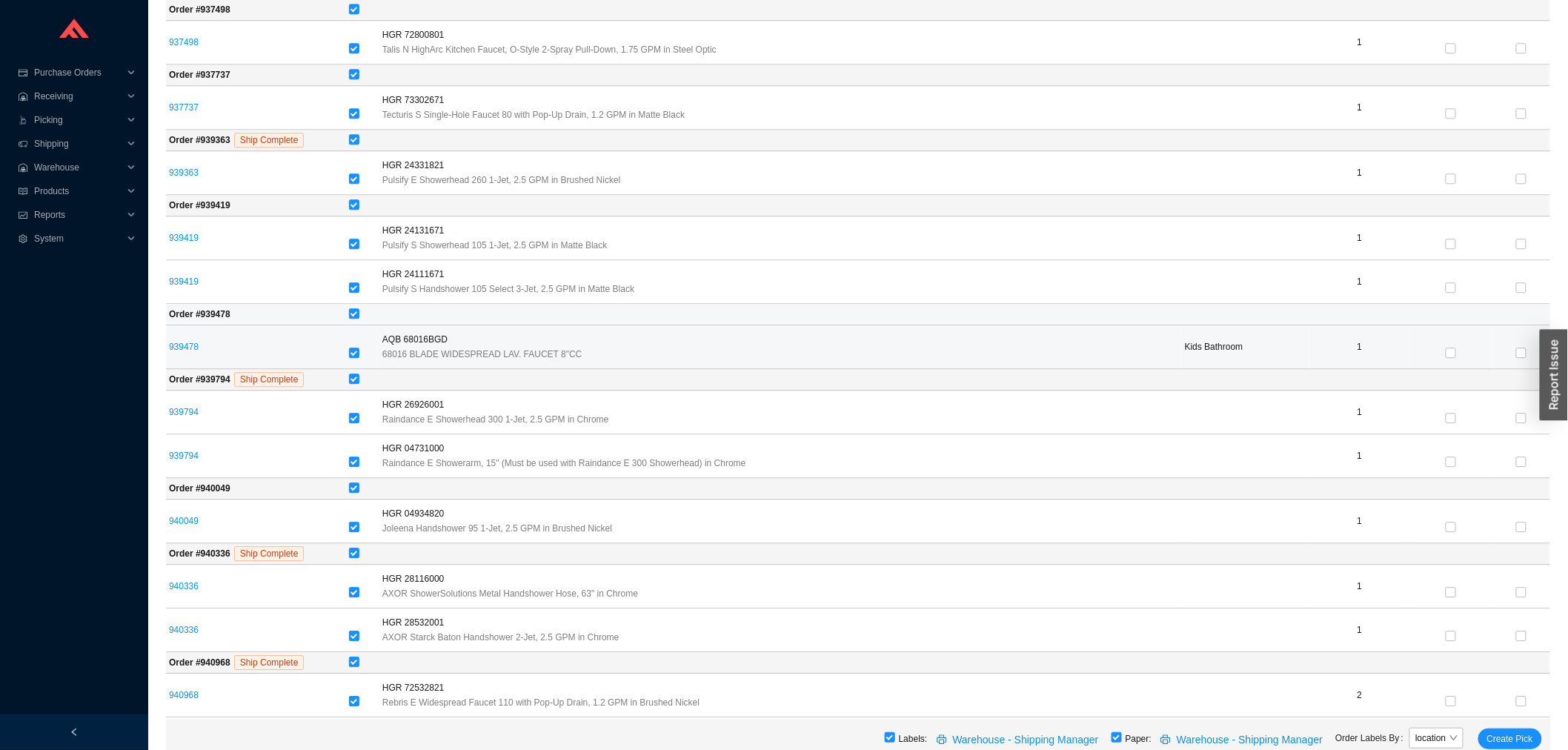
scroll to position [1467, 0]
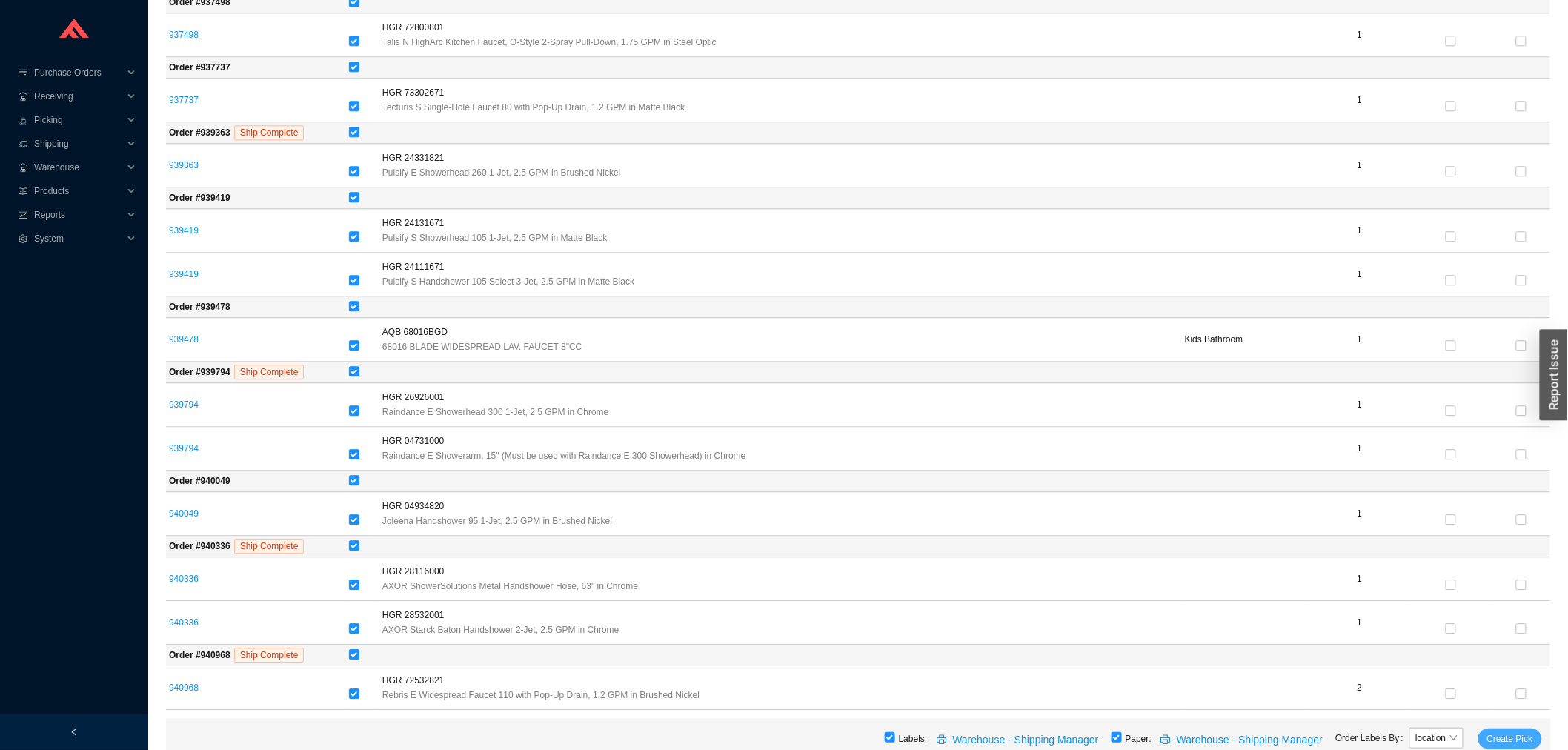
click at [1504, 737] on span "Create Pick" at bounding box center [1509, 738] width 46 height 15
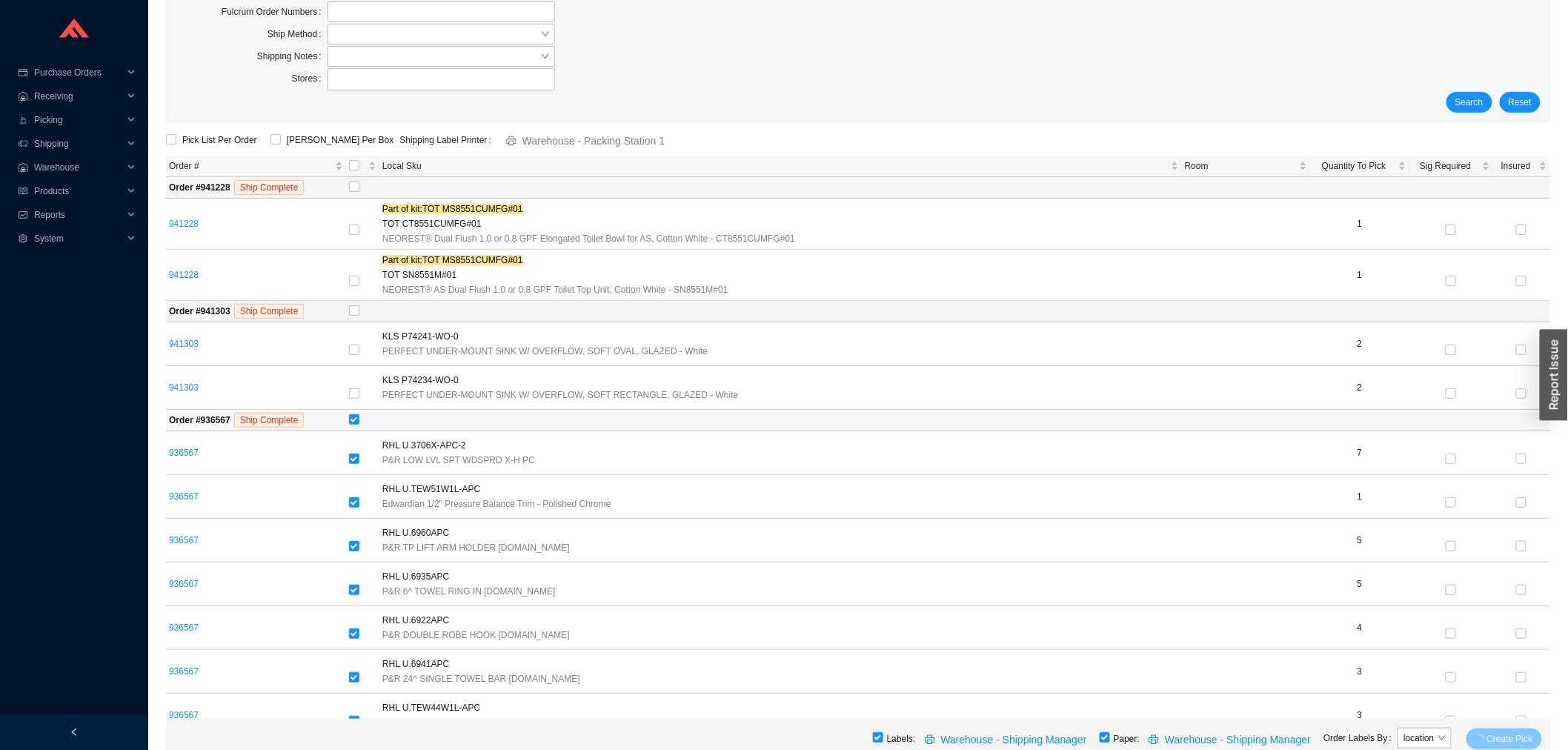
scroll to position [0, 0]
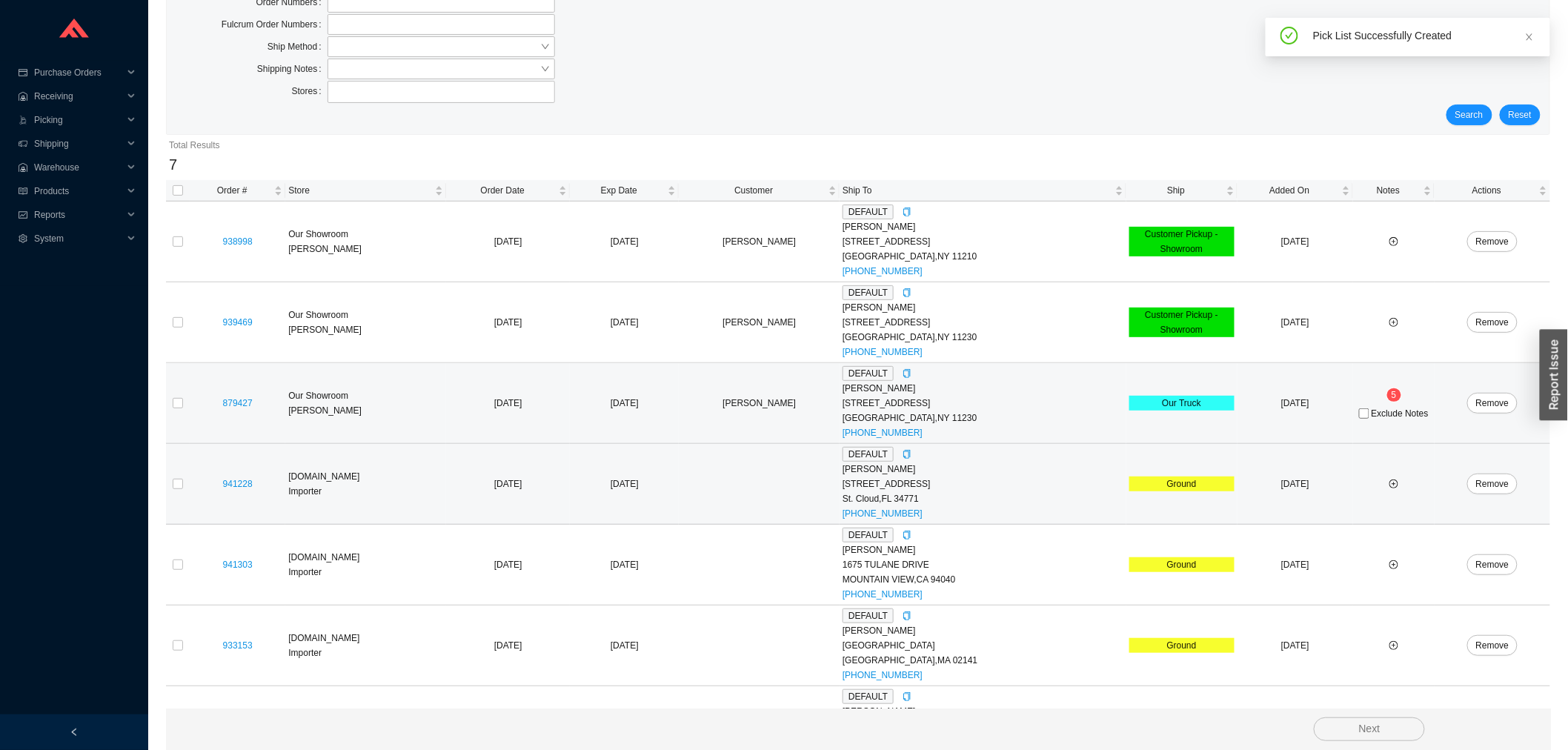
scroll to position [156, 0]
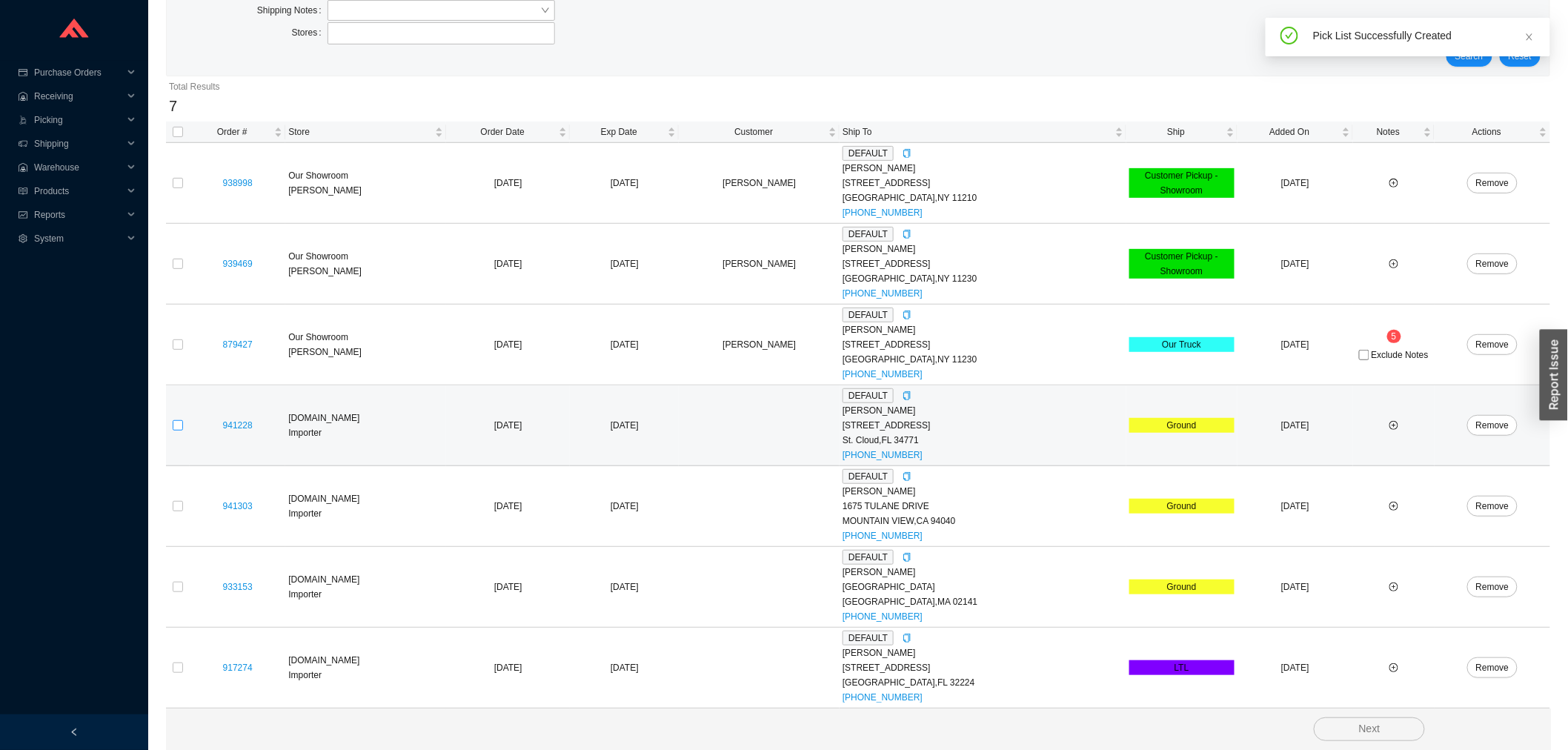
click at [179, 430] on label at bounding box center [177, 426] width 10 height 15
click at [179, 430] on input "checkbox" at bounding box center [177, 425] width 10 height 10
checkbox input "true"
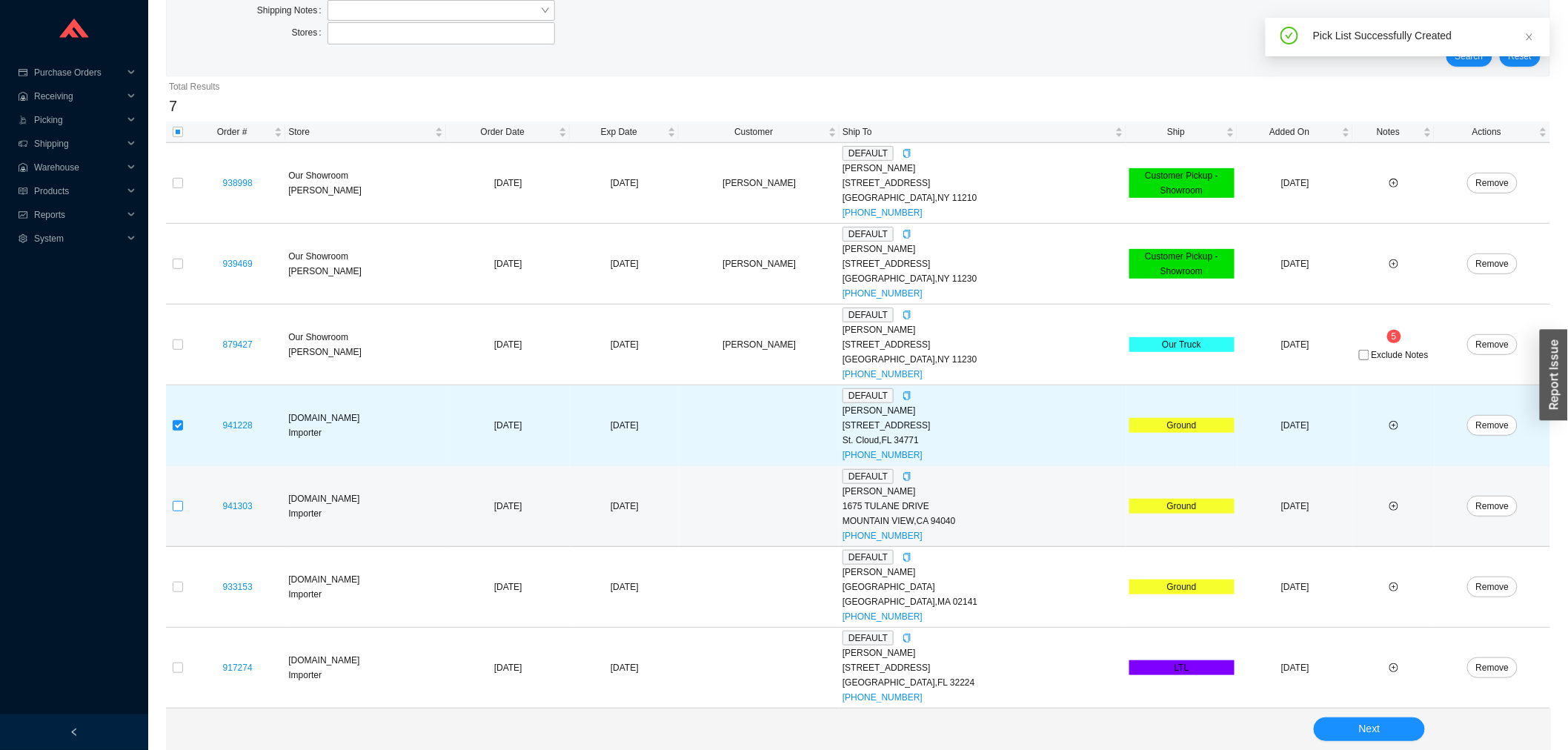
click at [181, 504] on input "checkbox" at bounding box center [177, 506] width 10 height 10
checkbox input "true"
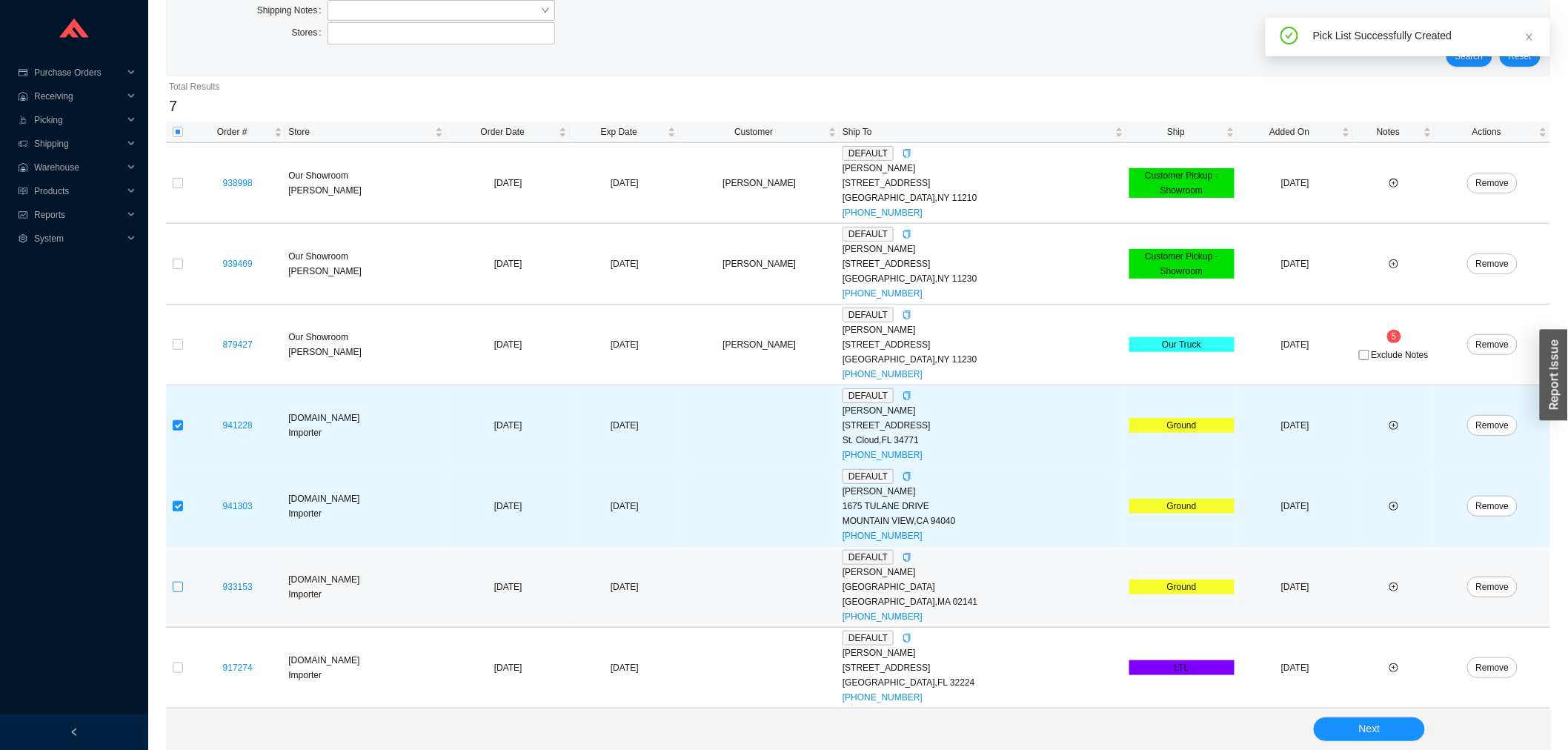
click at [179, 587] on input "checkbox" at bounding box center [177, 587] width 10 height 10
checkbox input "true"
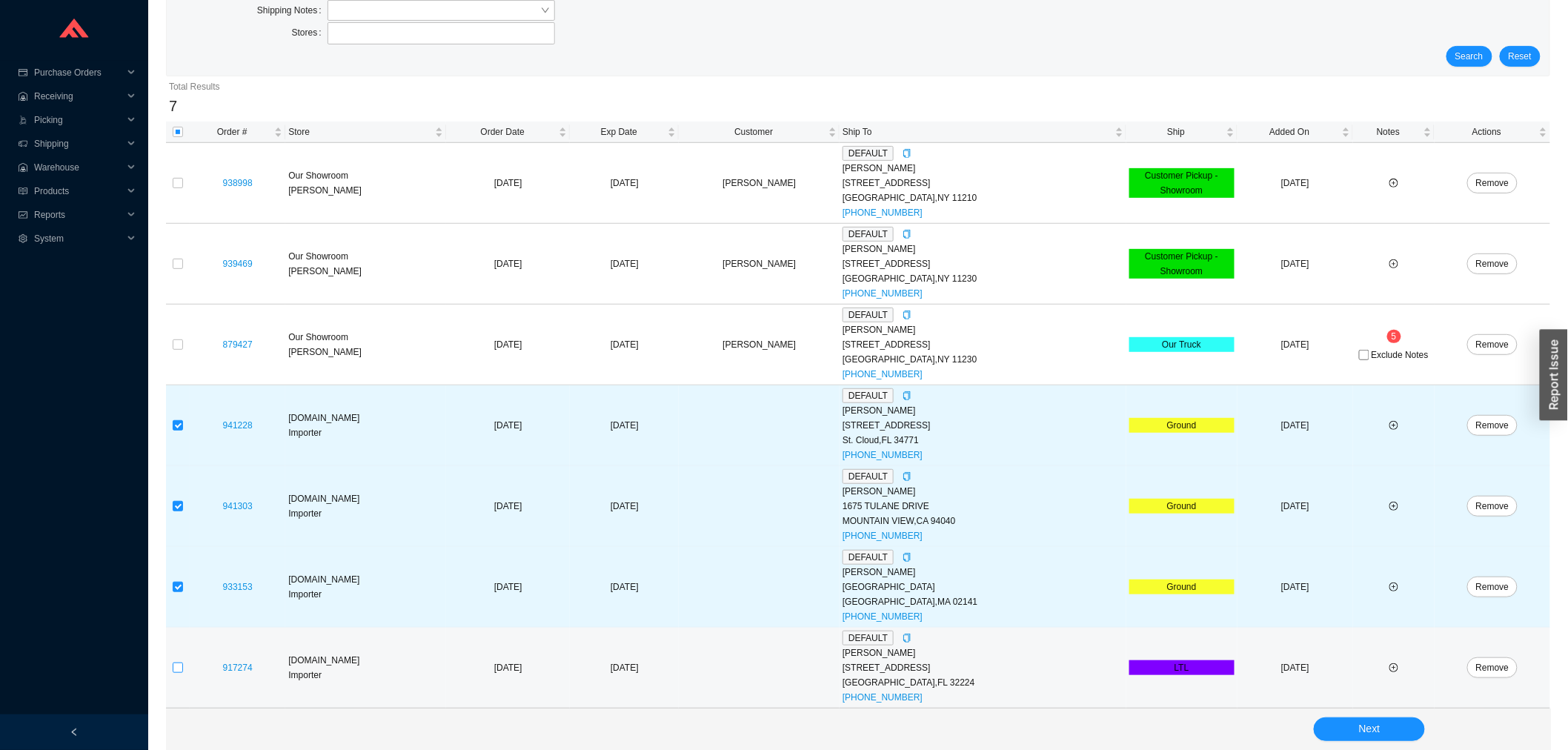
click at [180, 665] on input "checkbox" at bounding box center [177, 667] width 10 height 10
checkbox input "true"
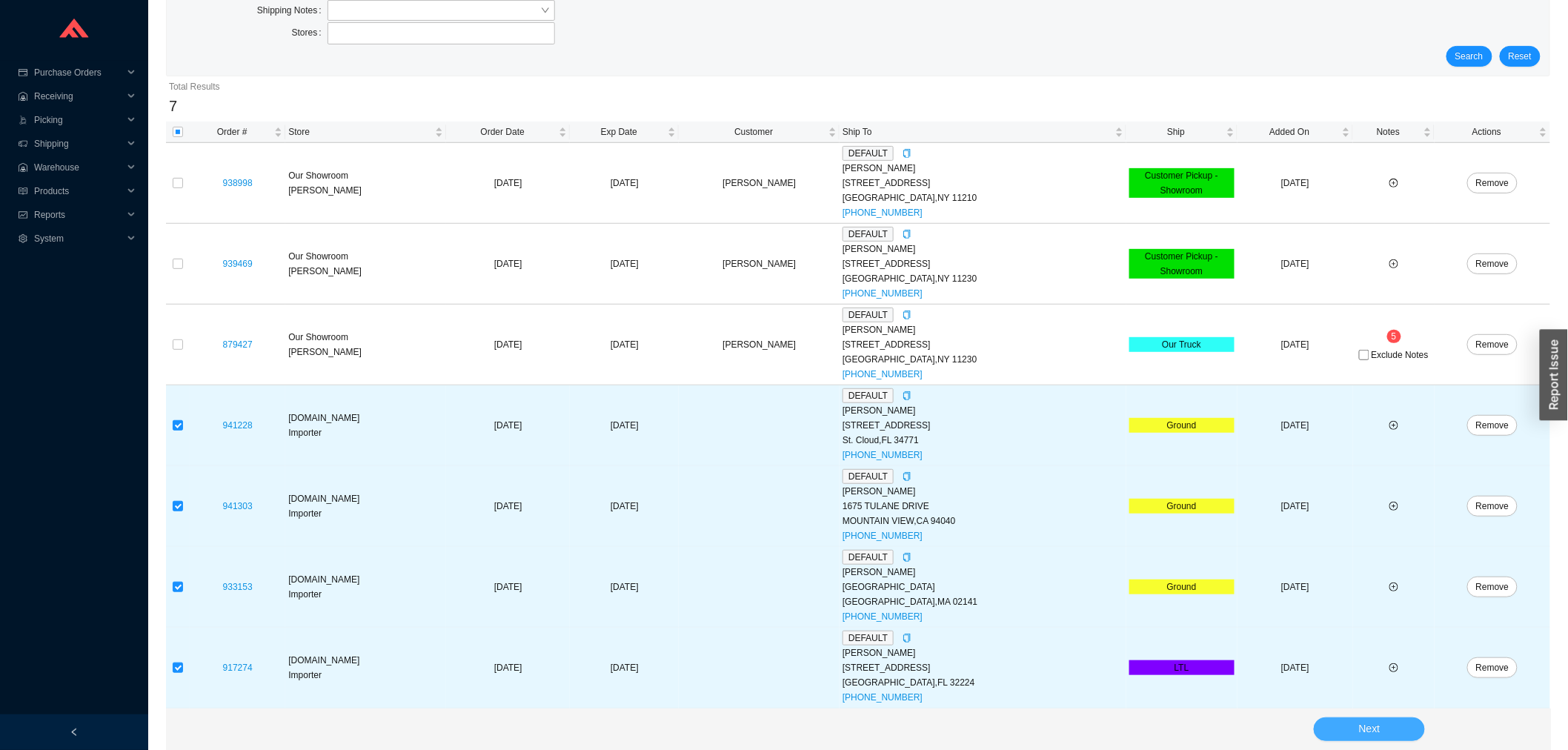
drag, startPoint x: 1399, startPoint y: 723, endPoint x: 1388, endPoint y: 705, distance: 21.1
click at [1398, 723] on button "Next" at bounding box center [1369, 729] width 111 height 23
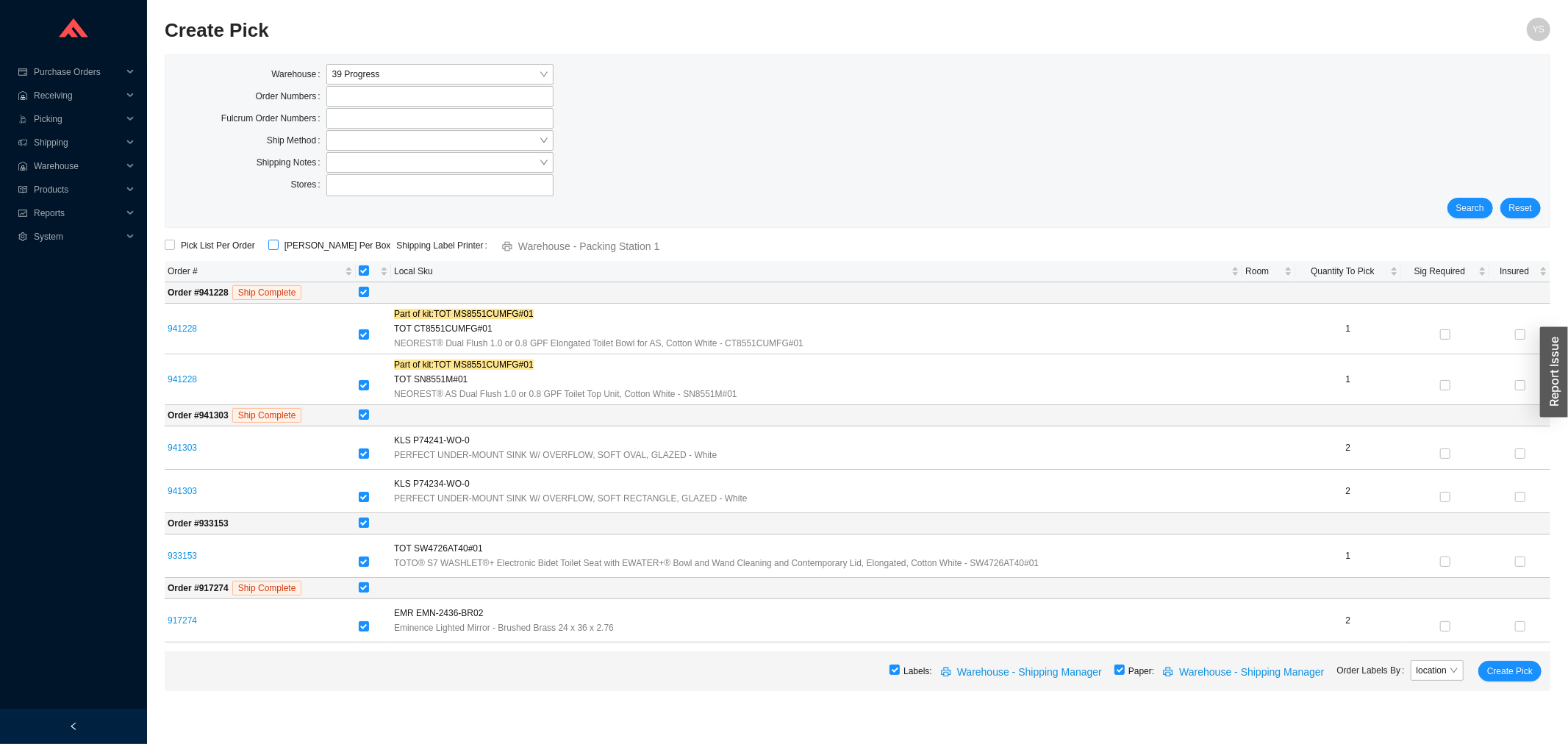
click at [284, 250] on span "[PERSON_NAME] Per Box" at bounding box center [338, 246] width 119 height 15
click at [279, 250] on input "[PERSON_NAME] Per Box" at bounding box center [273, 245] width 10 height 10
checkbox input "true"
click at [1502, 676] on span "Create Pick" at bounding box center [1509, 671] width 46 height 15
